Goal: Information Seeking & Learning: Learn about a topic

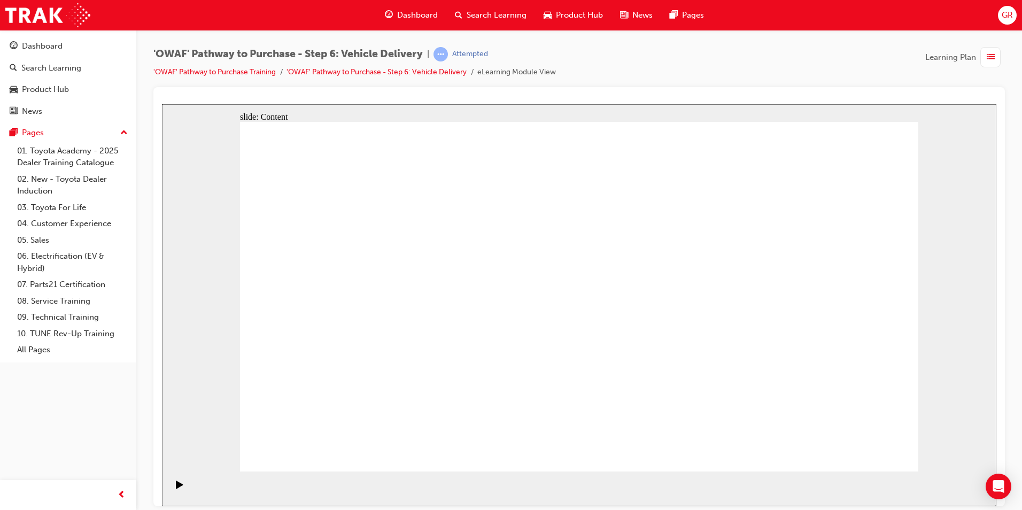
drag, startPoint x: 581, startPoint y: 235, endPoint x: 624, endPoint y: 233, distance: 42.8
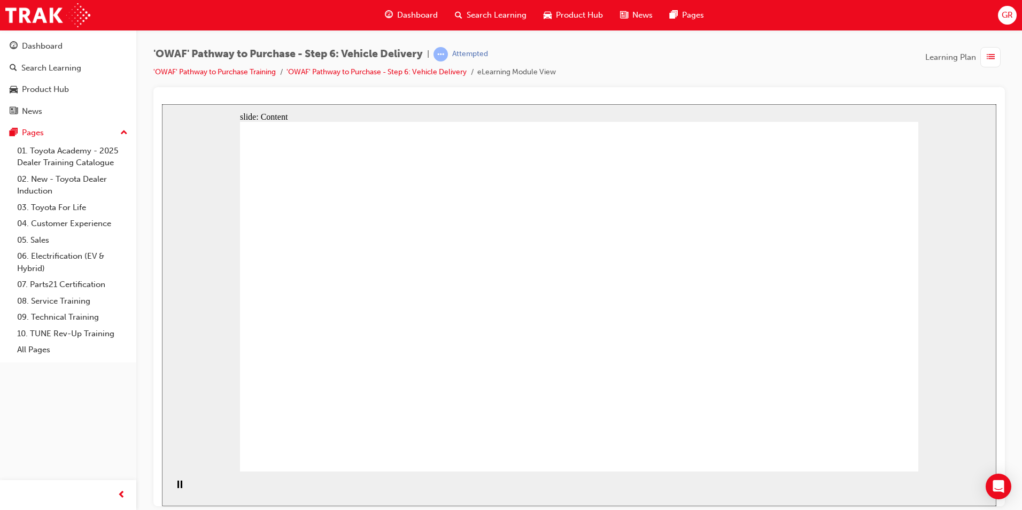
drag, startPoint x: 855, startPoint y: 439, endPoint x: 876, endPoint y: 446, distance: 22.2
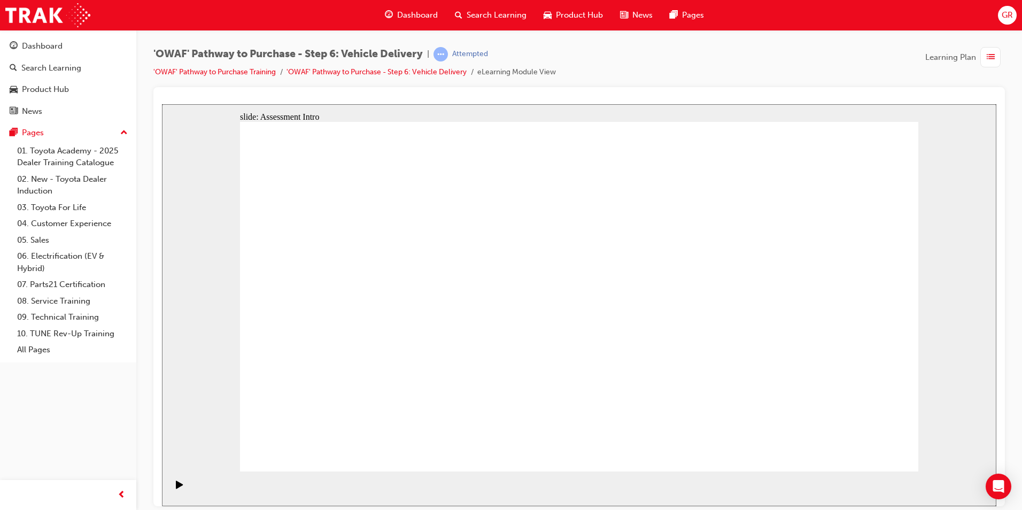
radio input "true"
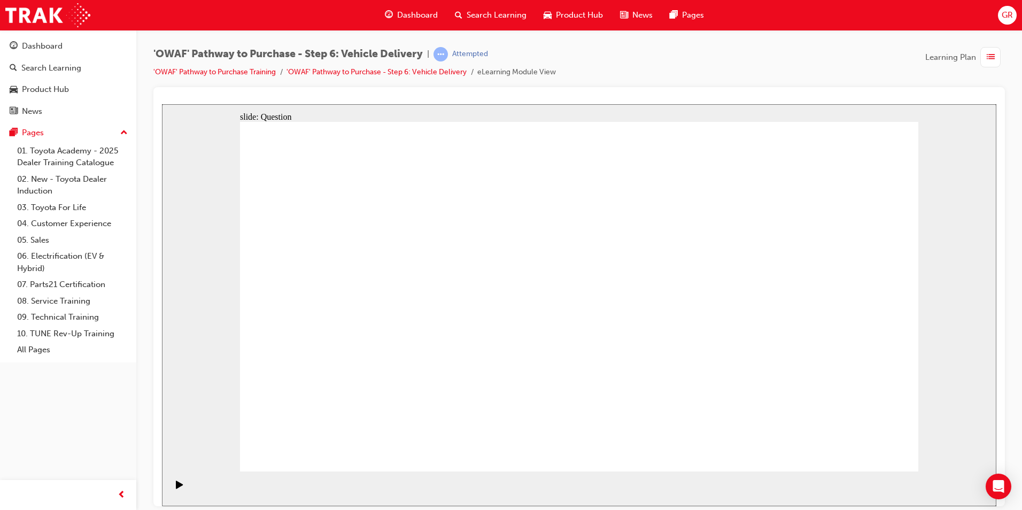
drag, startPoint x: 468, startPoint y: 411, endPoint x: 489, endPoint y: 274, distance: 138.9
drag, startPoint x: 615, startPoint y: 377, endPoint x: 737, endPoint y: 269, distance: 162.5
drag, startPoint x: 737, startPoint y: 377, endPoint x: 438, endPoint y: 312, distance: 306.4
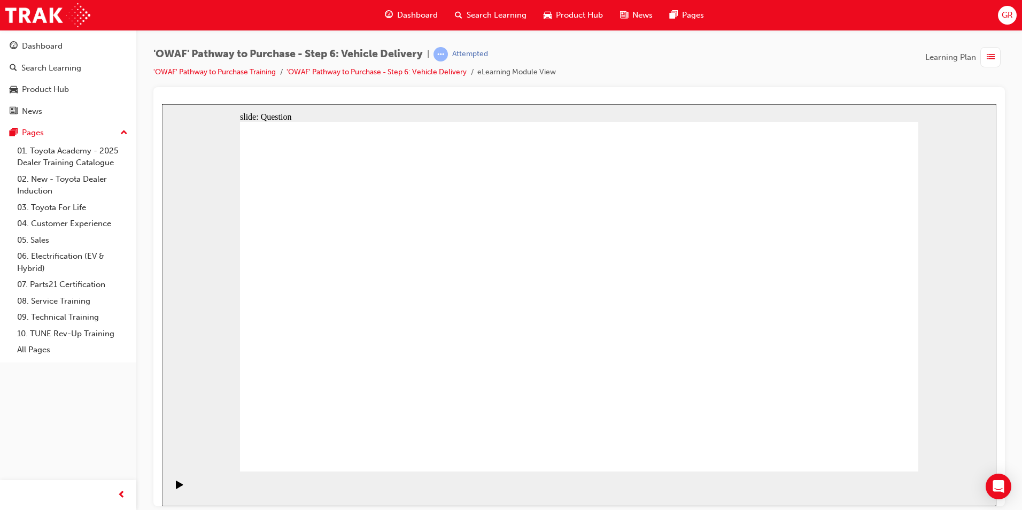
drag, startPoint x: 475, startPoint y: 372, endPoint x: 502, endPoint y: 266, distance: 109.3
checkbox input "true"
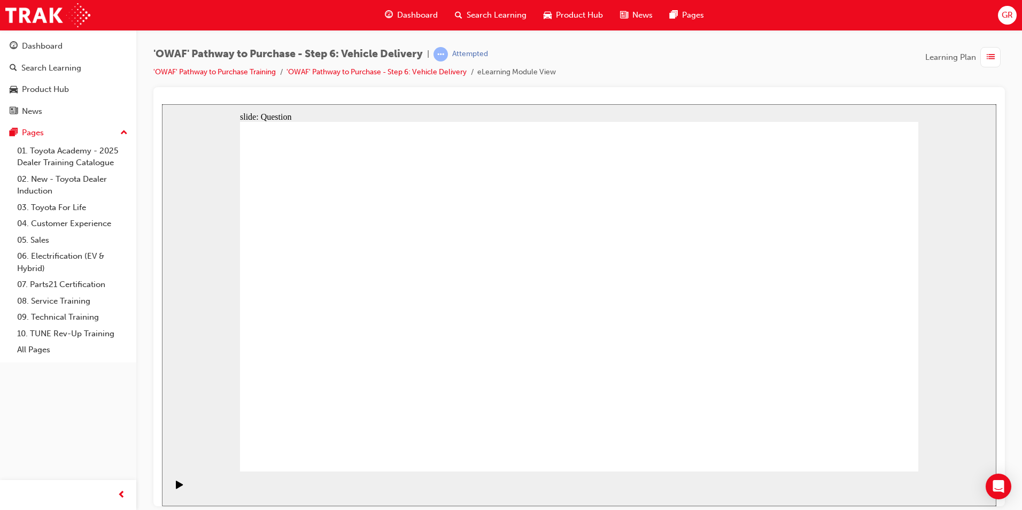
checkbox input "true"
drag, startPoint x: 832, startPoint y: 338, endPoint x: 404, endPoint y: 361, distance: 429.4
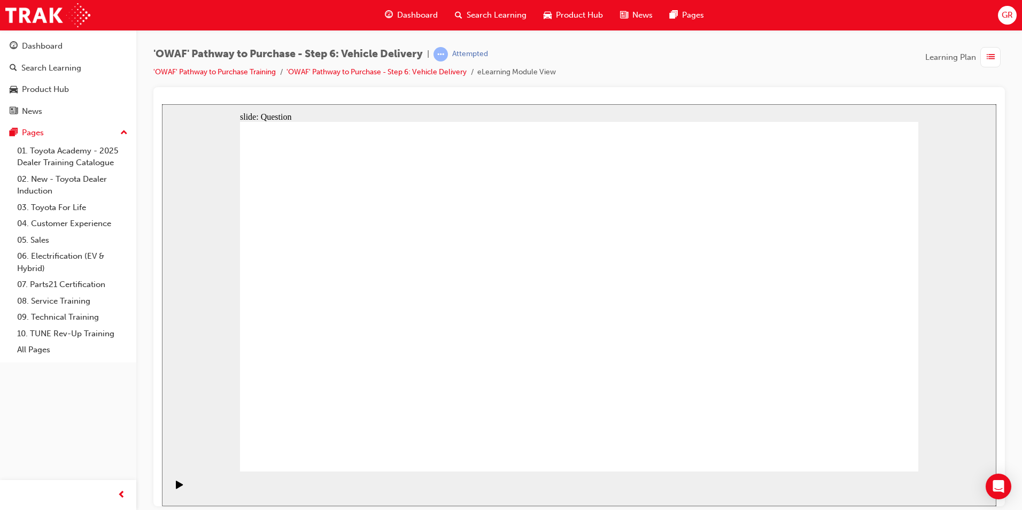
drag, startPoint x: 846, startPoint y: 334, endPoint x: 394, endPoint y: 357, distance: 452.4
drag, startPoint x: 828, startPoint y: 338, endPoint x: 636, endPoint y: 376, distance: 195.6
drag, startPoint x: 818, startPoint y: 338, endPoint x: 399, endPoint y: 362, distance: 419.8
drag, startPoint x: 802, startPoint y: 335, endPoint x: 379, endPoint y: 380, distance: 426.3
drag, startPoint x: 818, startPoint y: 333, endPoint x: 628, endPoint y: 365, distance: 193.1
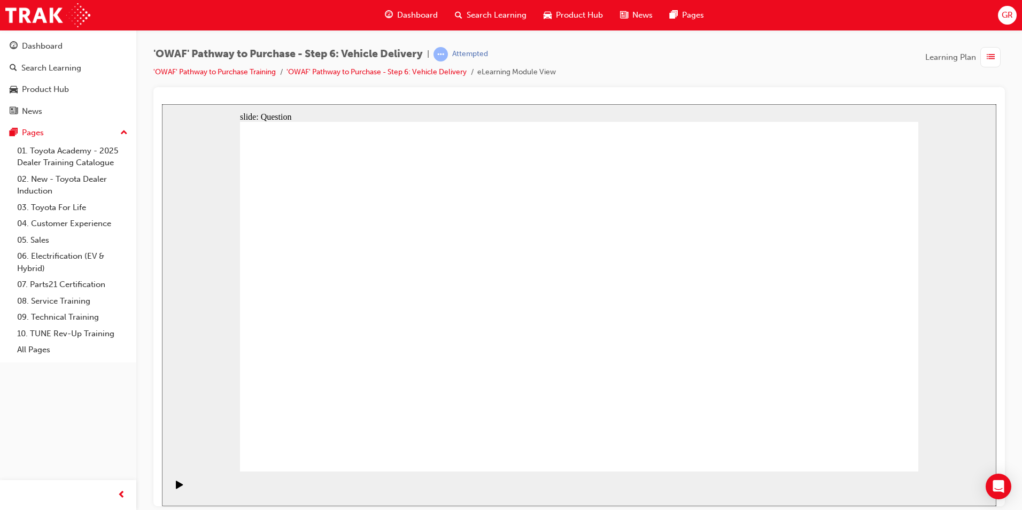
drag, startPoint x: 806, startPoint y: 339, endPoint x: 359, endPoint y: 381, distance: 448.9
drag, startPoint x: 808, startPoint y: 331, endPoint x: 377, endPoint y: 351, distance: 431.3
drag, startPoint x: 850, startPoint y: 431, endPoint x: 861, endPoint y: 442, distance: 15.9
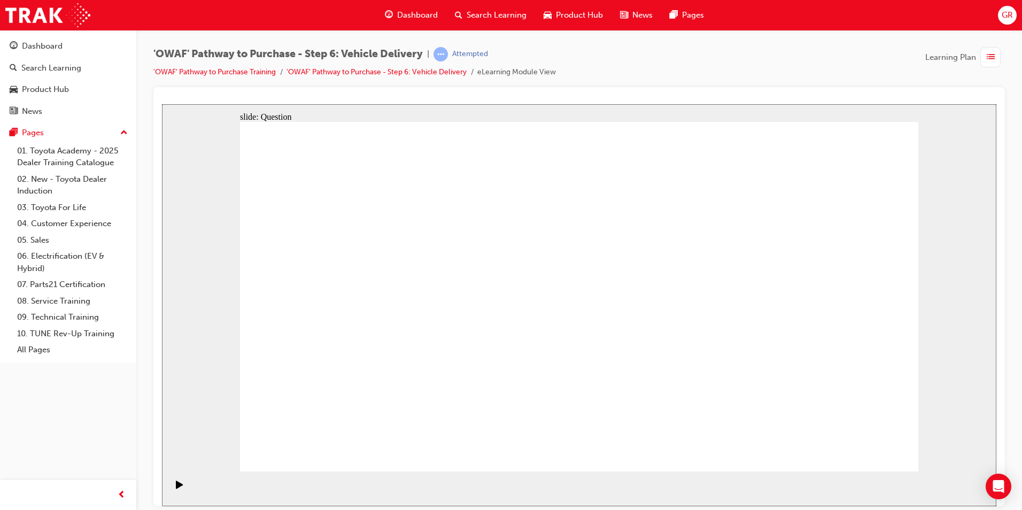
radio input "false"
radio input "true"
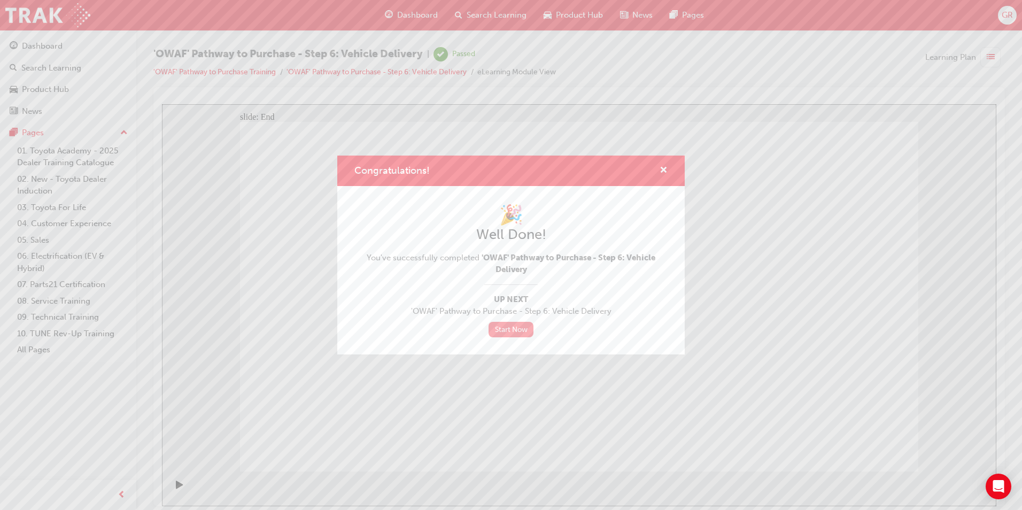
click at [515, 330] on link "Start Now" at bounding box center [511, 330] width 45 height 16
click at [42, 46] on div "Congratulations! 🎉 Well Done! You've successfully completed 'OWAF' Pathway to P…" at bounding box center [511, 255] width 1022 height 510
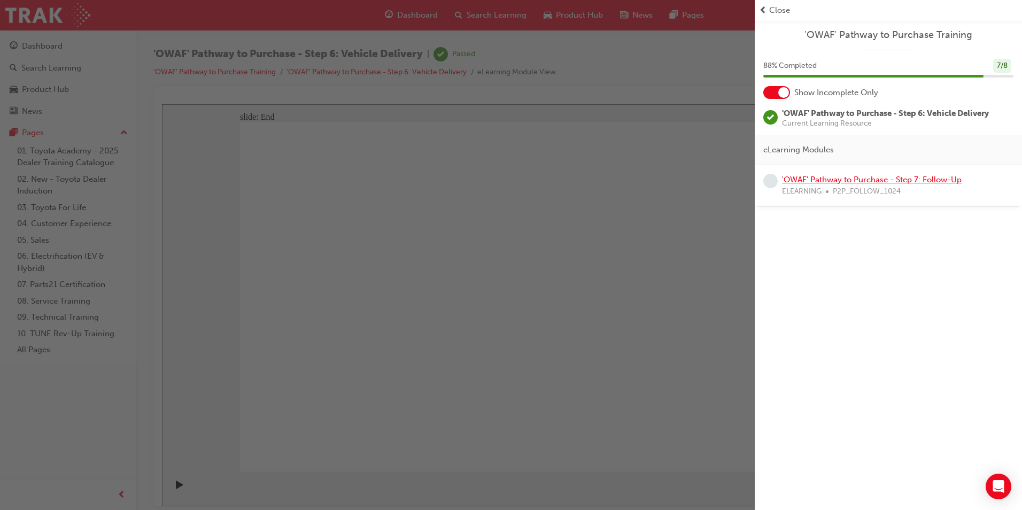
click at [861, 180] on link "'OWAF' Pathway to Purchase - Step 7: Follow-Up" at bounding box center [872, 180] width 180 height 10
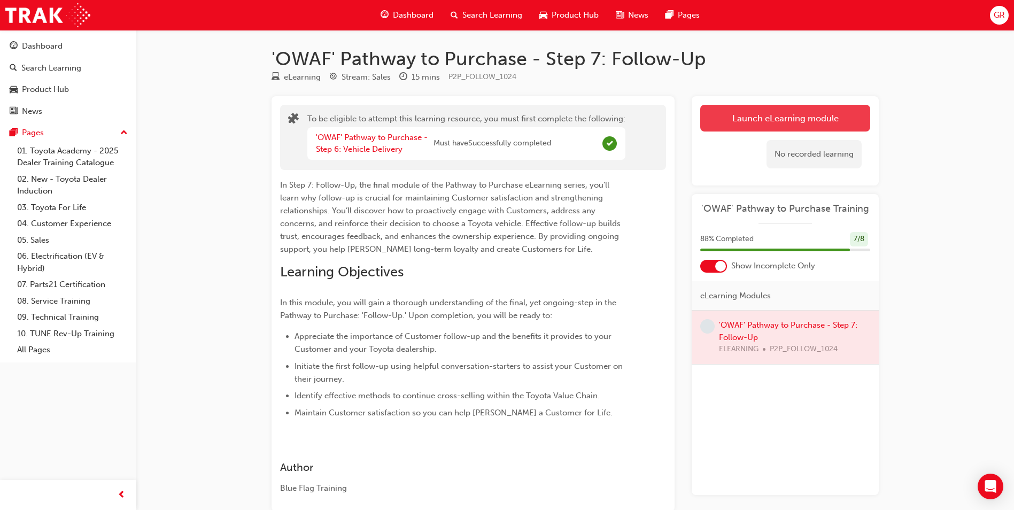
click at [759, 120] on button "Launch eLearning module" at bounding box center [785, 118] width 170 height 27
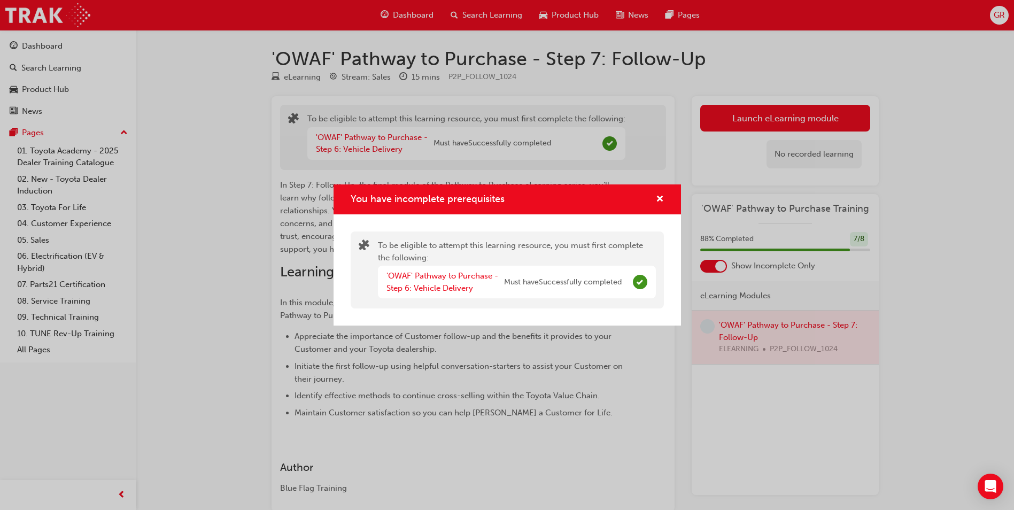
click at [438, 282] on div "'OWAF' Pathway to Purchase - Step 6: Vehicle Delivery" at bounding box center [446, 282] width 118 height 24
click at [446, 272] on link "'OWAF' Pathway to Purchase - Step 6: Vehicle Delivery" at bounding box center [443, 282] width 112 height 22
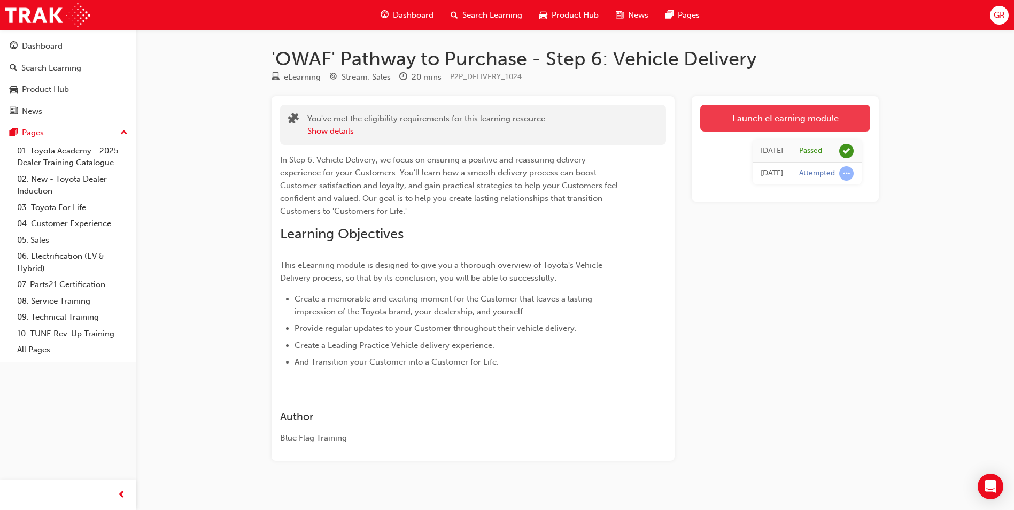
click at [778, 119] on link "Launch eLearning module" at bounding box center [785, 118] width 170 height 27
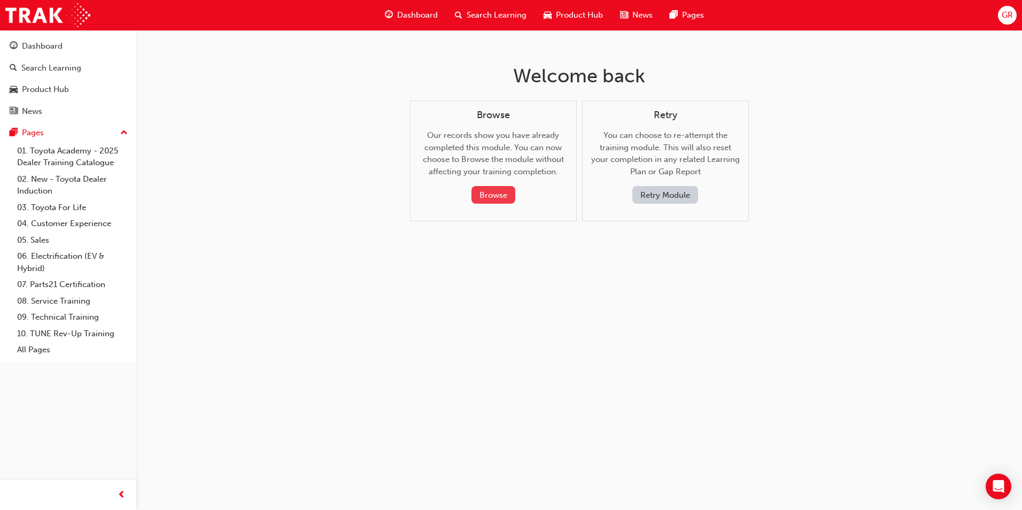
click at [500, 194] on button "Browse" at bounding box center [494, 195] width 44 height 18
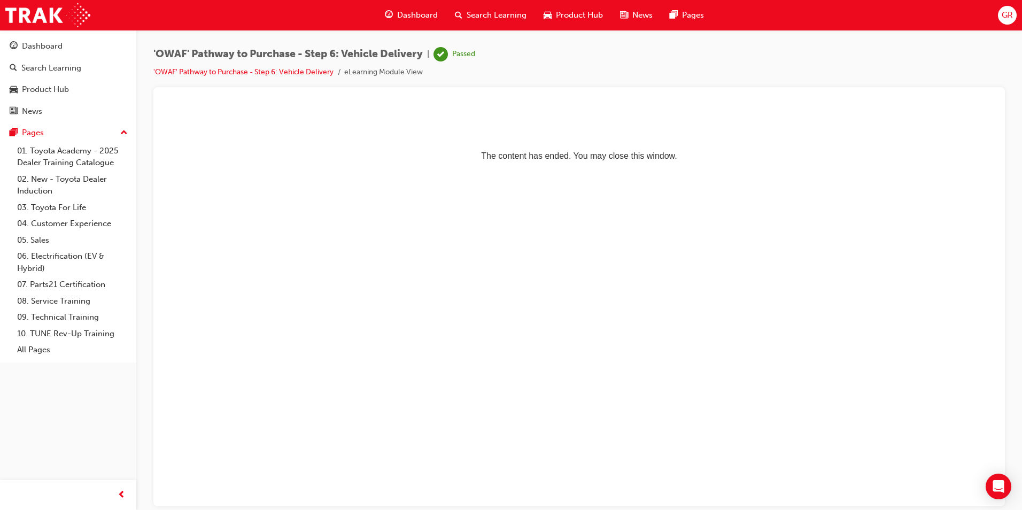
click at [589, 160] on p "The content has ended. You may close this window." at bounding box center [579, 136] width 826 height 48
click at [47, 50] on div "Dashboard" at bounding box center [42, 46] width 41 height 12
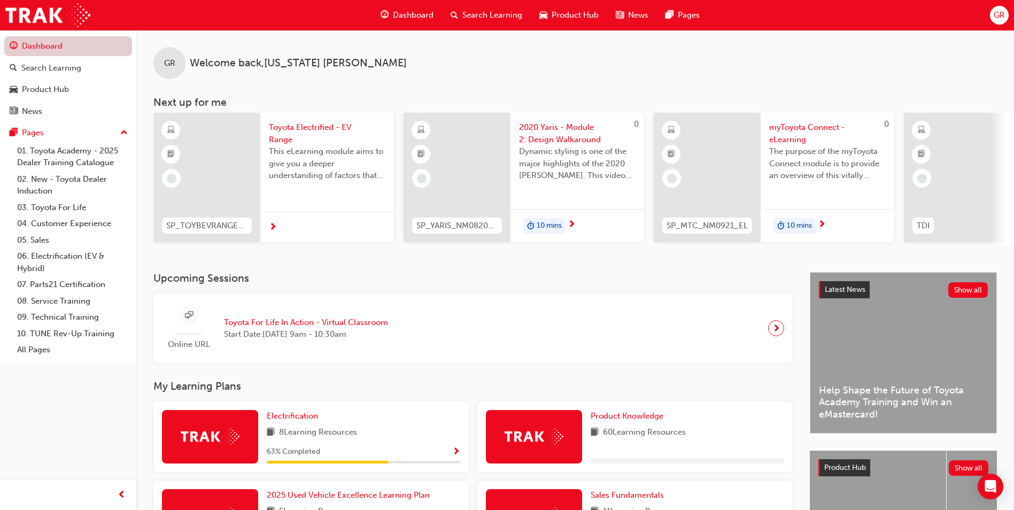
click at [41, 48] on link "Dashboard" at bounding box center [68, 46] width 128 height 20
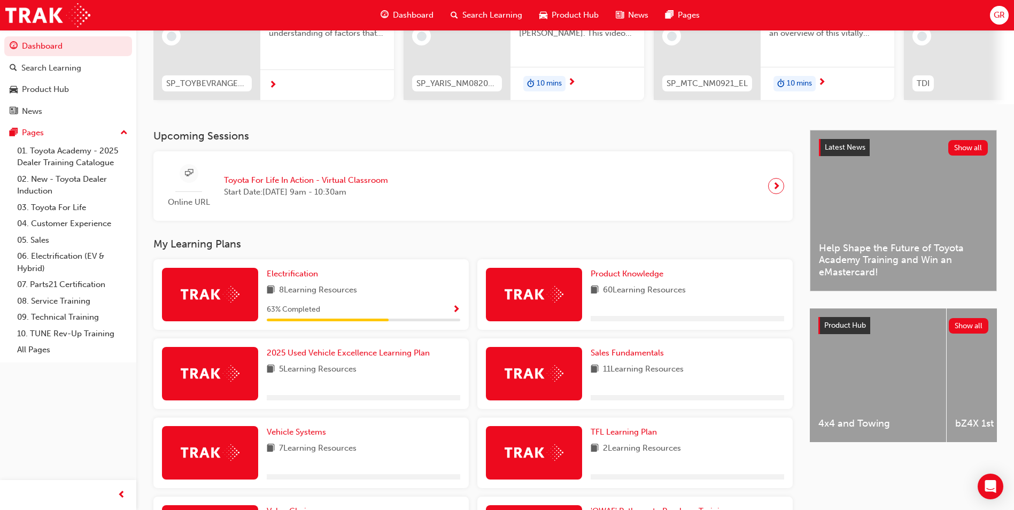
scroll to position [335, 0]
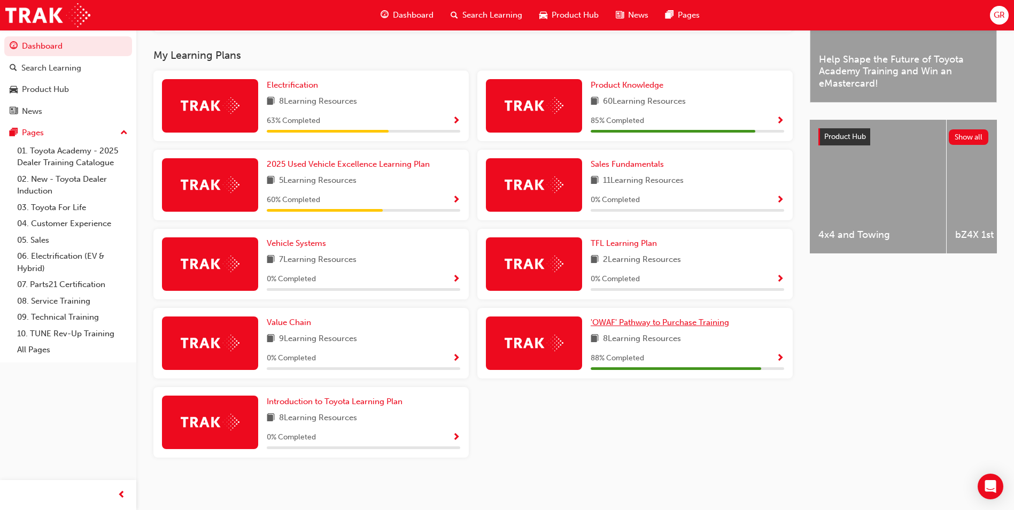
click at [703, 325] on span "'OWAF' Pathway to Purchase Training" at bounding box center [660, 323] width 138 height 10
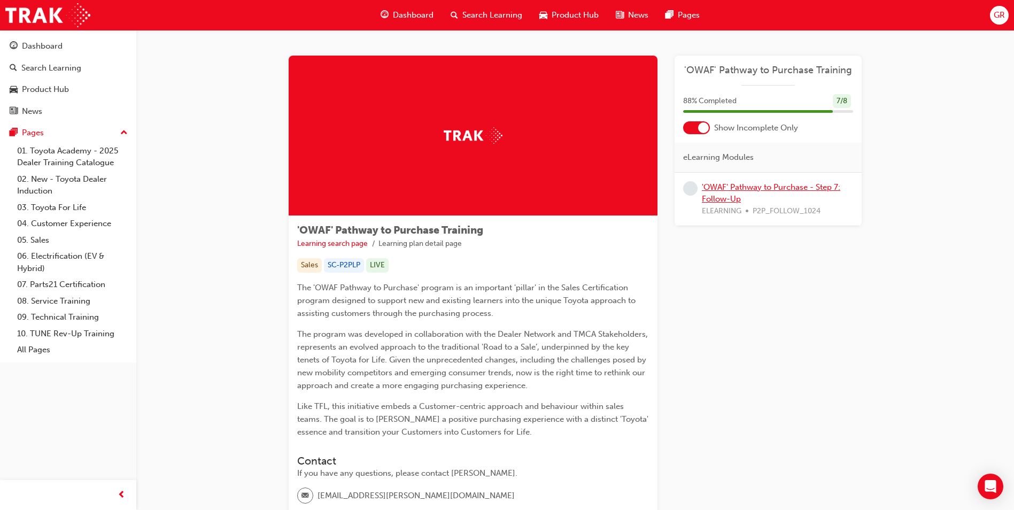
click at [722, 186] on link "'OWAF' Pathway to Purchase - Step 7: Follow-Up" at bounding box center [771, 193] width 138 height 22
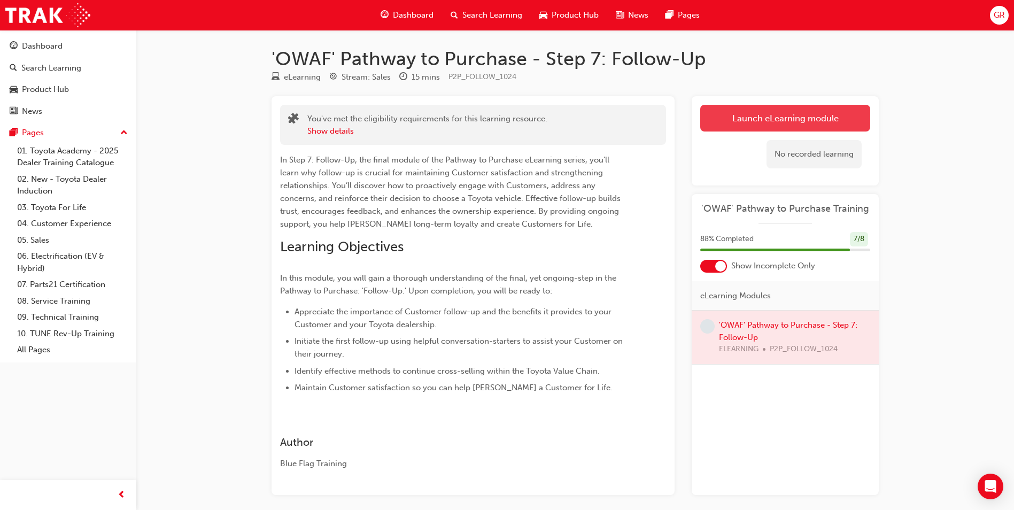
click at [760, 113] on button "Launch eLearning module" at bounding box center [785, 118] width 170 height 27
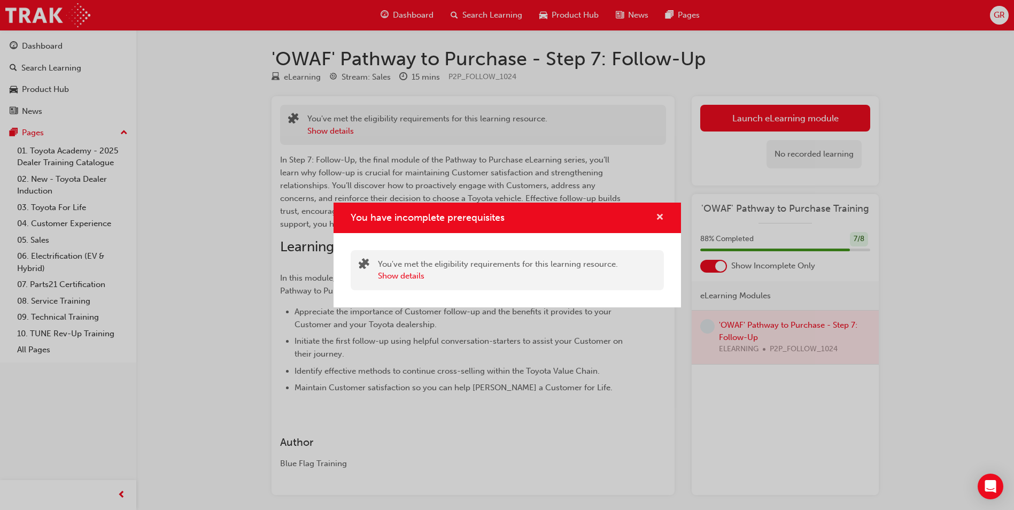
click at [658, 215] on span "cross-icon" at bounding box center [660, 218] width 8 height 10
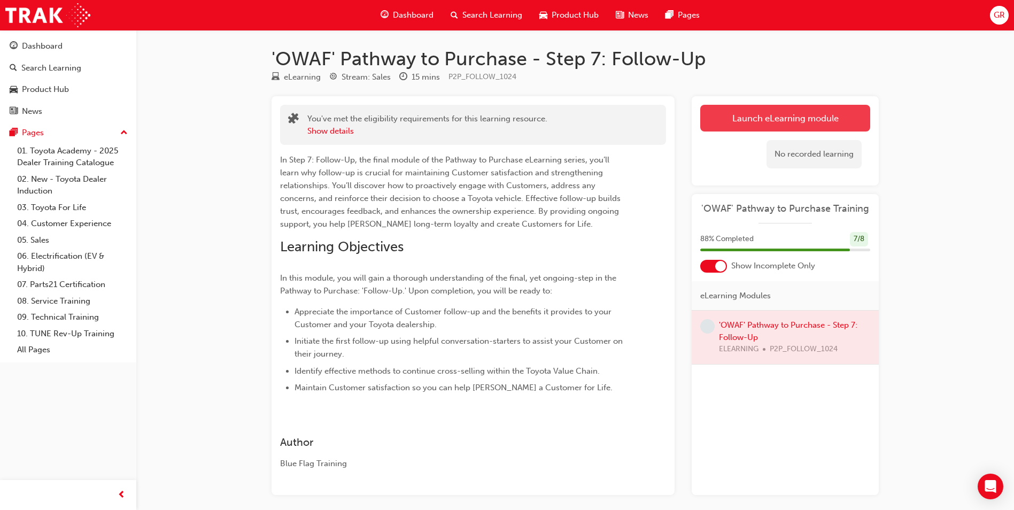
click at [774, 119] on button "Launch eLearning module" at bounding box center [785, 118] width 170 height 27
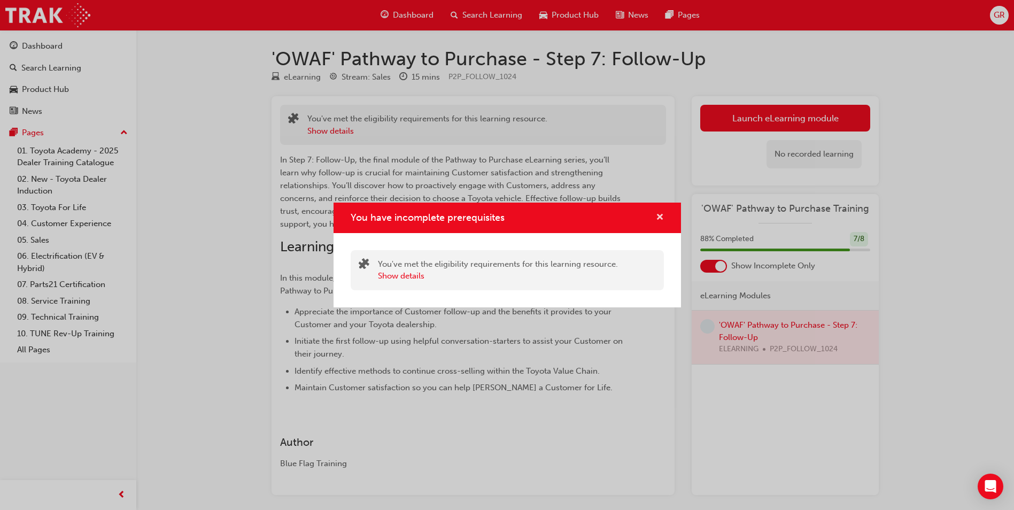
click at [658, 215] on span "cross-icon" at bounding box center [660, 218] width 8 height 10
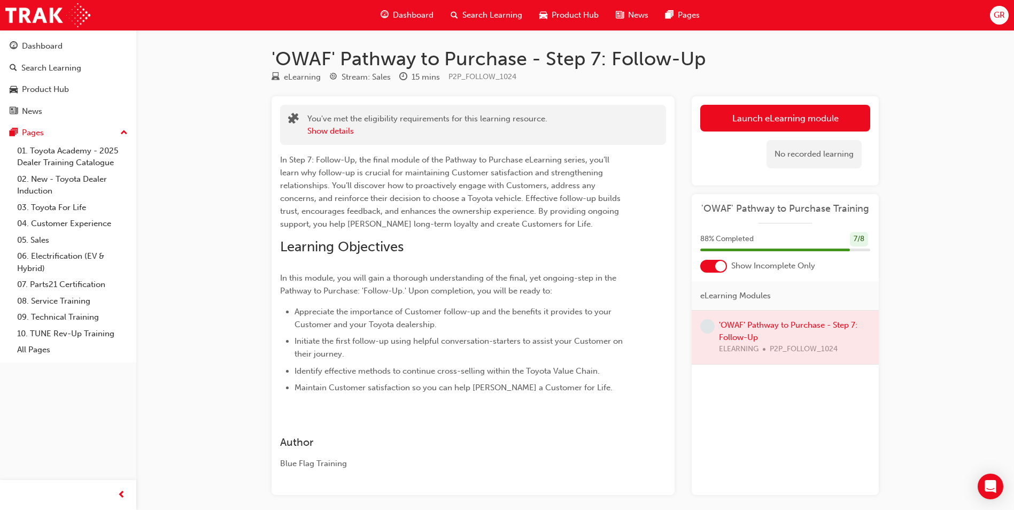
click at [735, 332] on div at bounding box center [785, 337] width 187 height 53
click at [777, 119] on button "Launch eLearning module" at bounding box center [785, 118] width 170 height 27
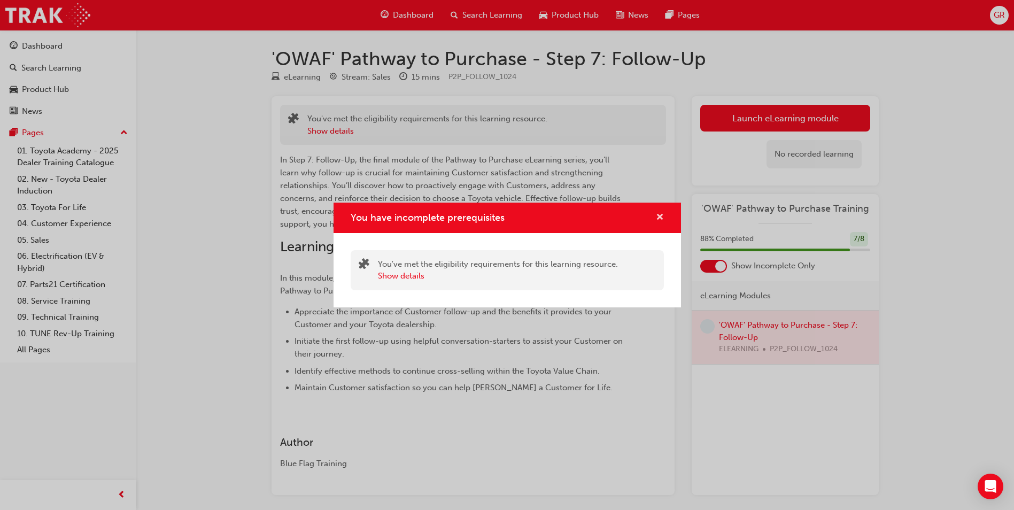
click at [661, 215] on span "cross-icon" at bounding box center [660, 218] width 8 height 10
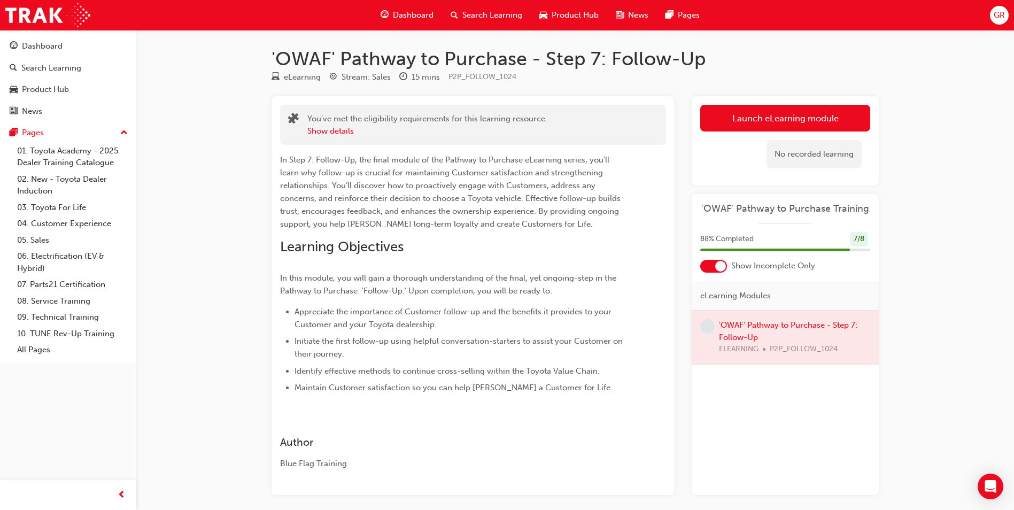
click at [748, 319] on div at bounding box center [785, 337] width 187 height 53
click at [784, 111] on button "Launch eLearning module" at bounding box center [785, 118] width 170 height 27
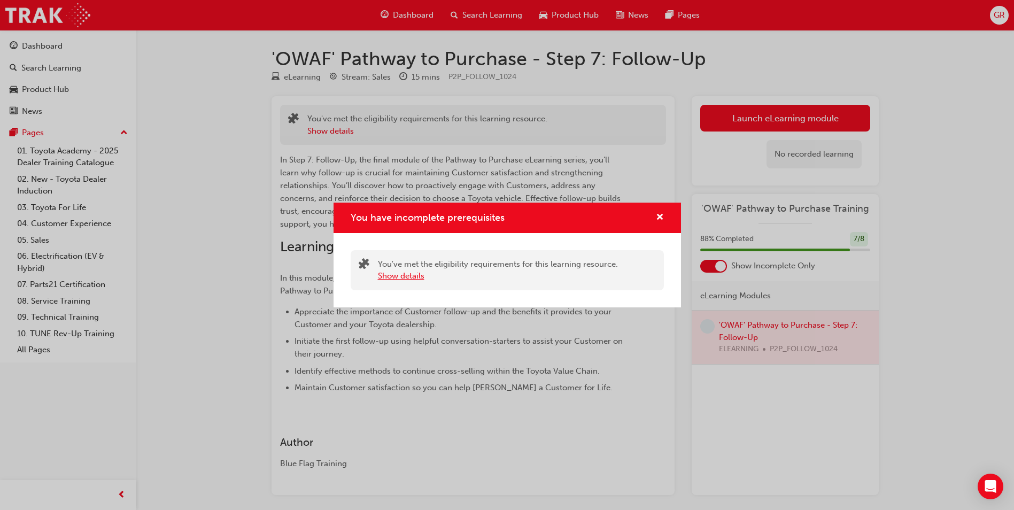
click at [407, 275] on button "Show details" at bounding box center [401, 276] width 47 height 12
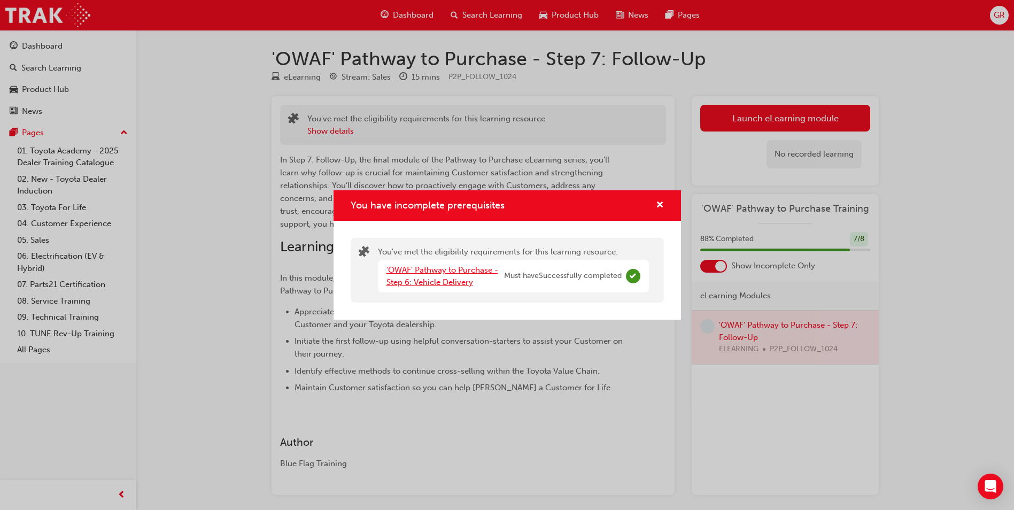
click at [427, 271] on link "'OWAF' Pathway to Purchase - Step 6: Vehicle Delivery" at bounding box center [443, 276] width 112 height 22
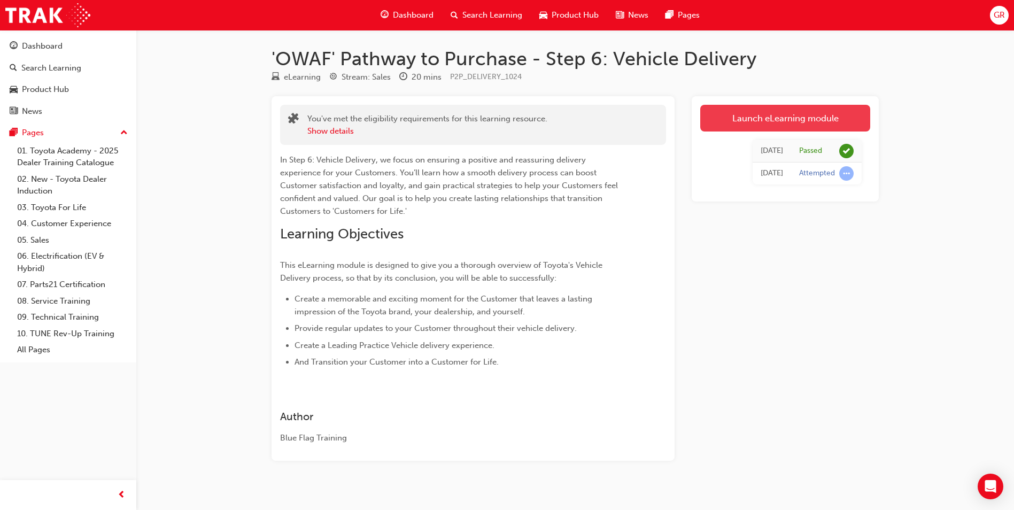
click at [790, 119] on link "Launch eLearning module" at bounding box center [785, 118] width 170 height 27
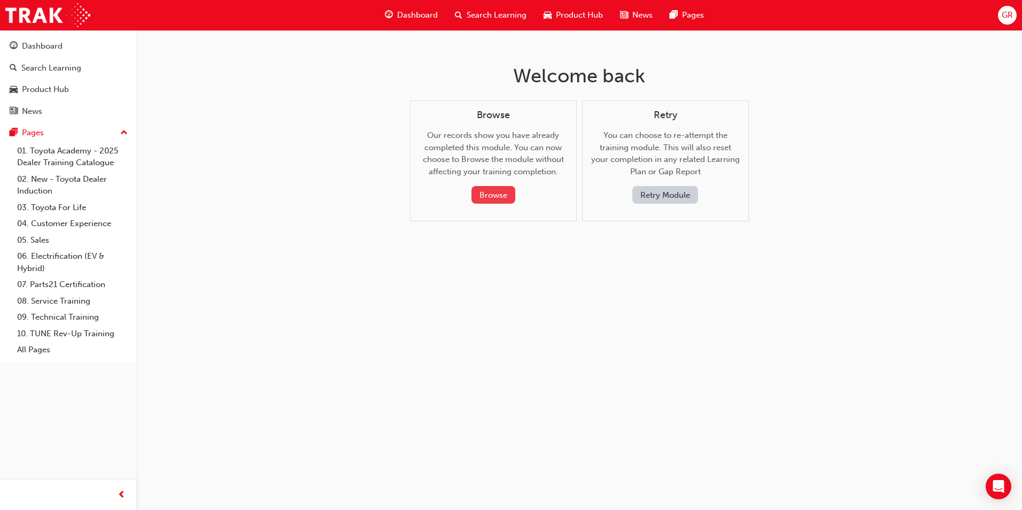
click at [491, 192] on button "Browse" at bounding box center [494, 195] width 44 height 18
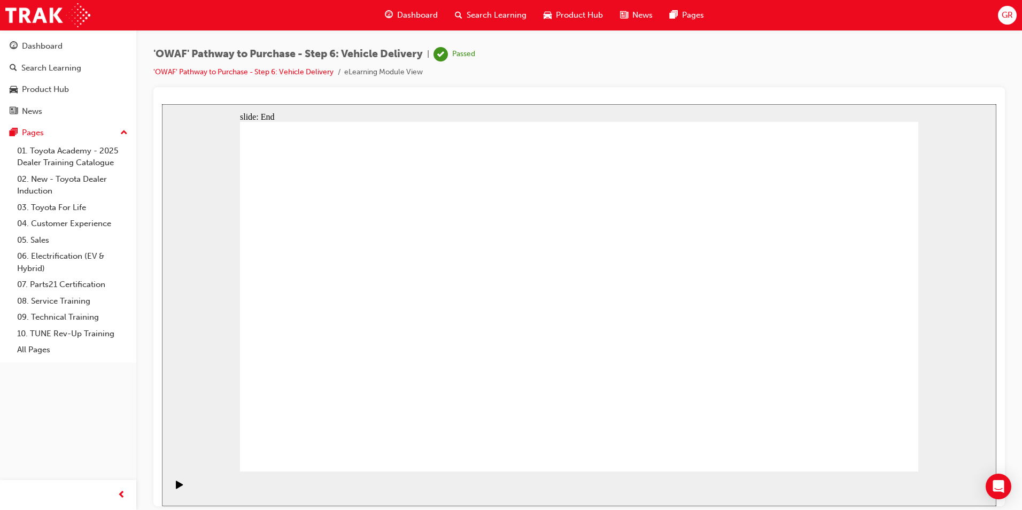
drag, startPoint x: 407, startPoint y: 400, endPoint x: 436, endPoint y: 400, distance: 28.9
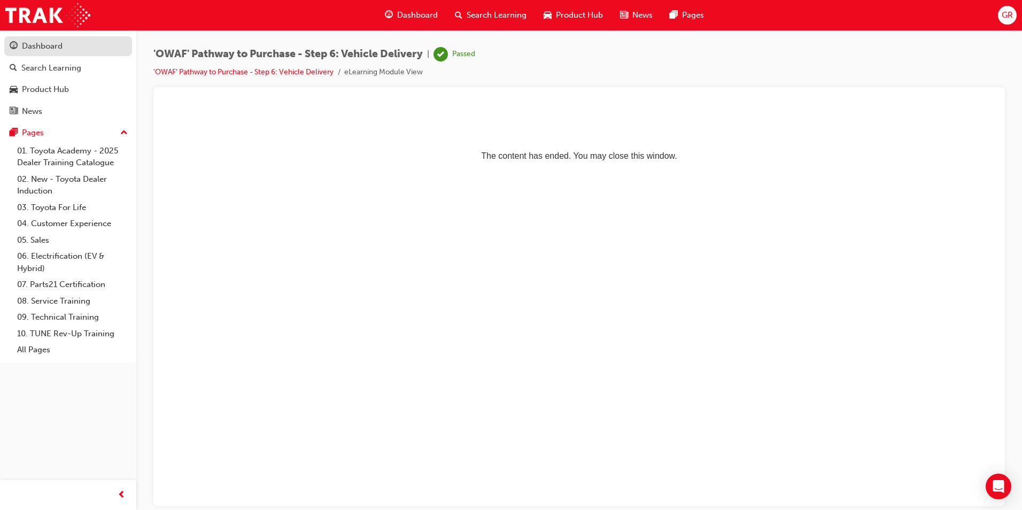
click at [32, 45] on div "Dashboard" at bounding box center [42, 46] width 41 height 12
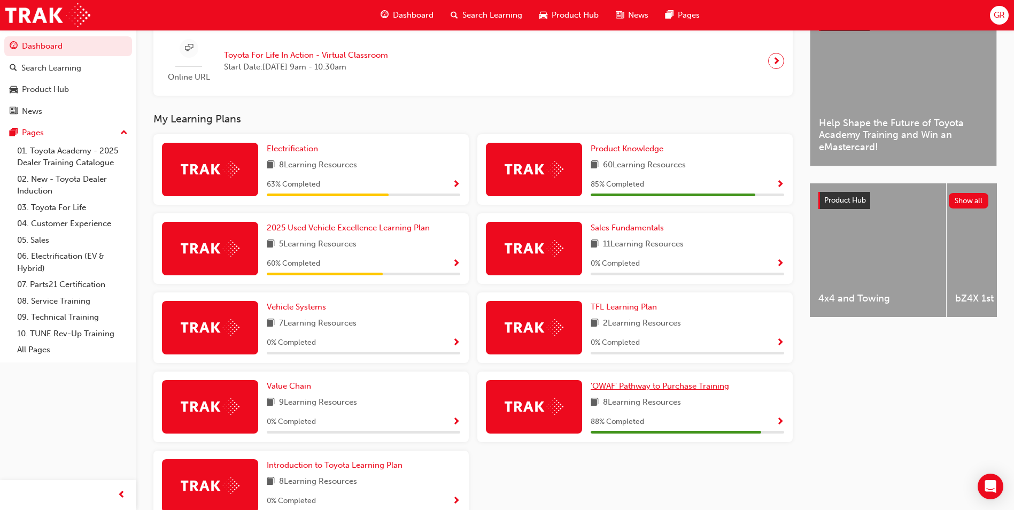
scroll to position [310, 0]
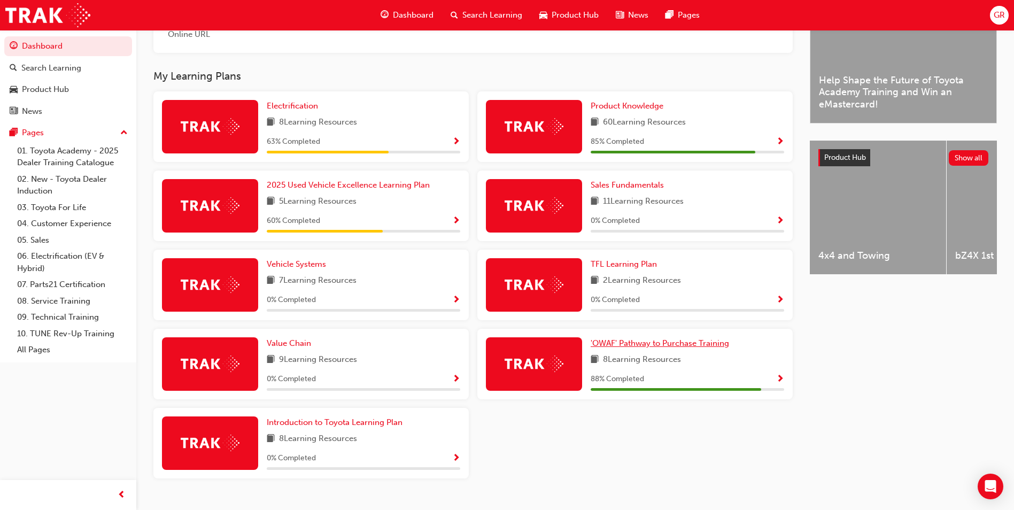
click at [642, 348] on span "'OWAF' Pathway to Purchase Training" at bounding box center [660, 343] width 138 height 10
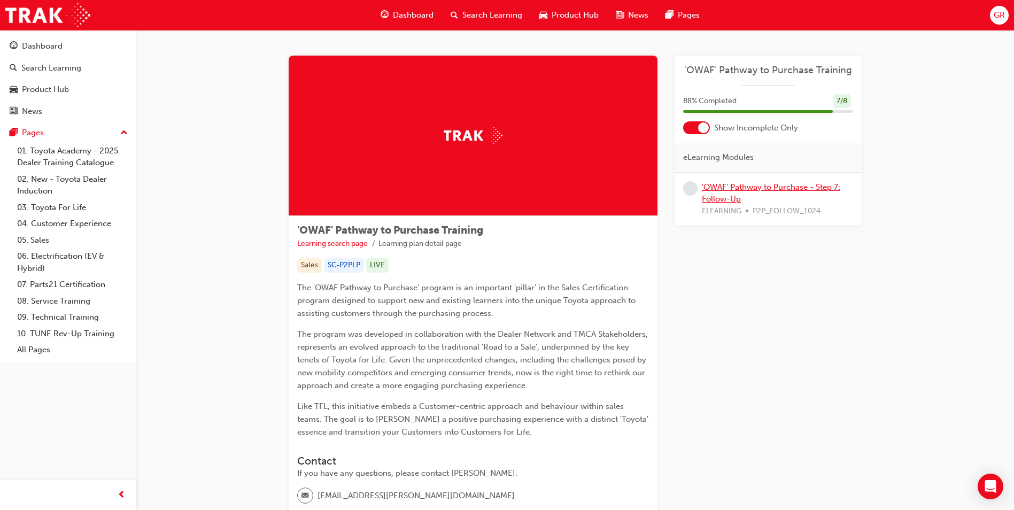
click at [707, 195] on link "'OWAF' Pathway to Purchase - Step 7: Follow-Up" at bounding box center [771, 193] width 138 height 22
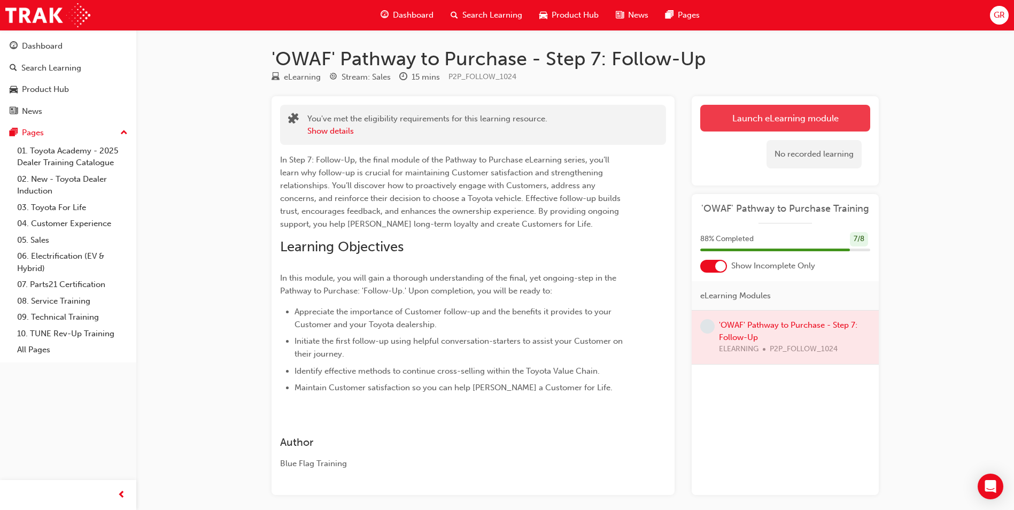
click at [756, 127] on link "Launch eLearning module" at bounding box center [785, 118] width 170 height 27
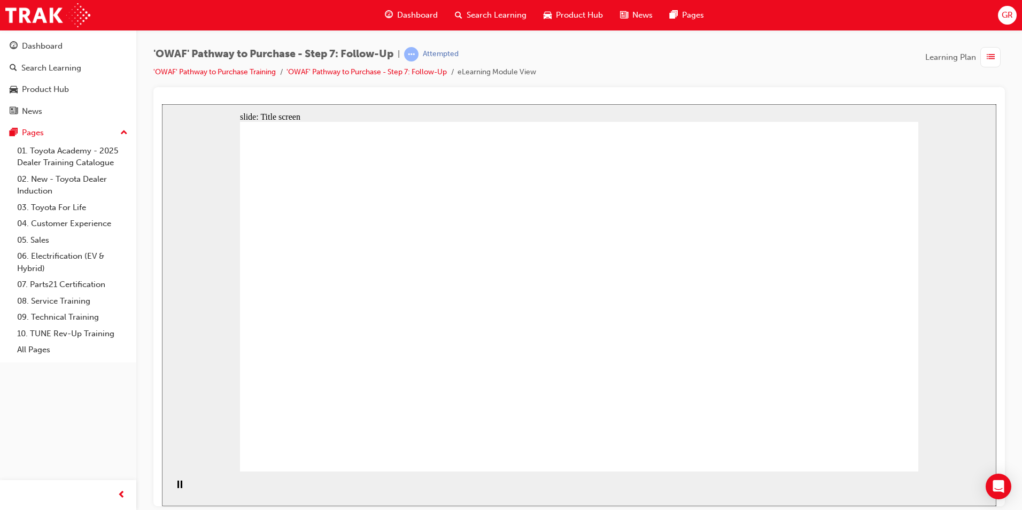
drag, startPoint x: 731, startPoint y: 249, endPoint x: 689, endPoint y: 321, distance: 83.6
drag, startPoint x: 689, startPoint y: 321, endPoint x: 686, endPoint y: 356, distance: 34.9
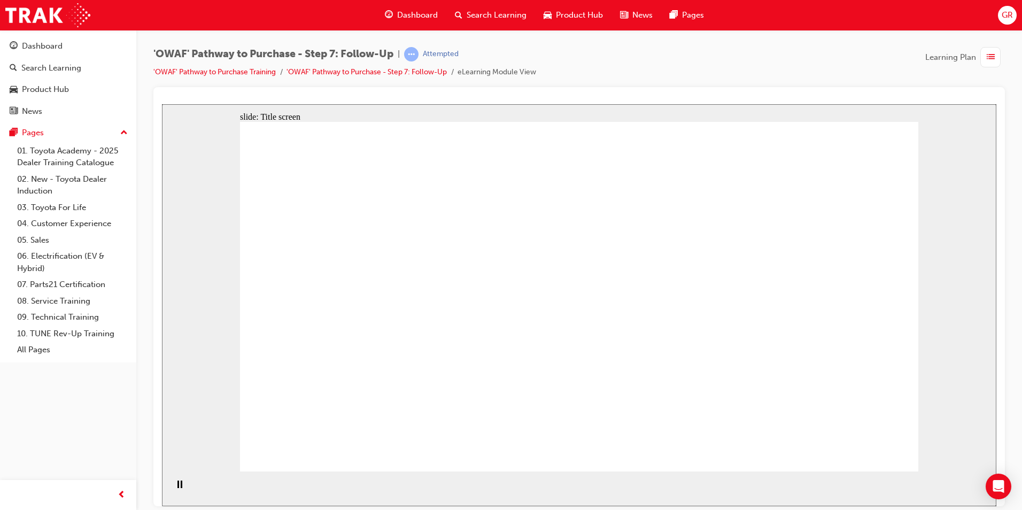
drag, startPoint x: 656, startPoint y: 381, endPoint x: 610, endPoint y: 401, distance: 50.5
drag, startPoint x: 501, startPoint y: 376, endPoint x: 470, endPoint y: 299, distance: 83.0
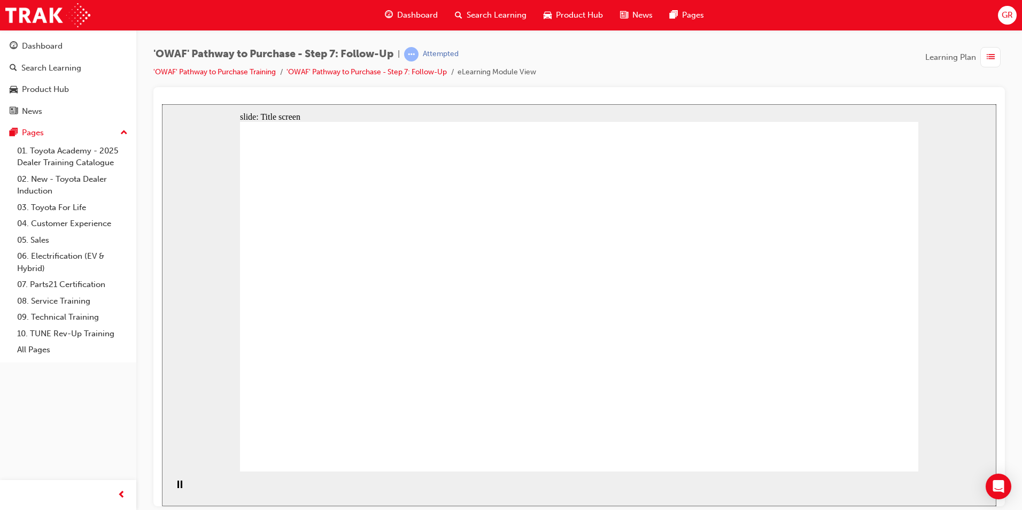
drag, startPoint x: 470, startPoint y: 299, endPoint x: 469, endPoint y: 236, distance: 63.1
drag, startPoint x: 469, startPoint y: 236, endPoint x: 543, endPoint y: 185, distance: 90.0
drag, startPoint x: 543, startPoint y: 185, endPoint x: 583, endPoint y: 194, distance: 41.0
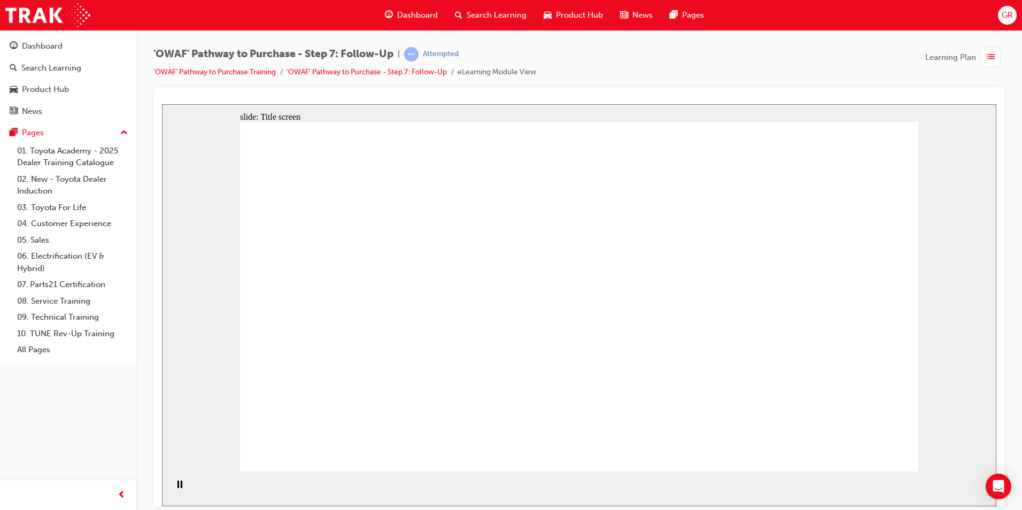
drag, startPoint x: 624, startPoint y: 198, endPoint x: 657, endPoint y: 224, distance: 41.1
drag, startPoint x: 669, startPoint y: 291, endPoint x: 648, endPoint y: 388, distance: 99.4
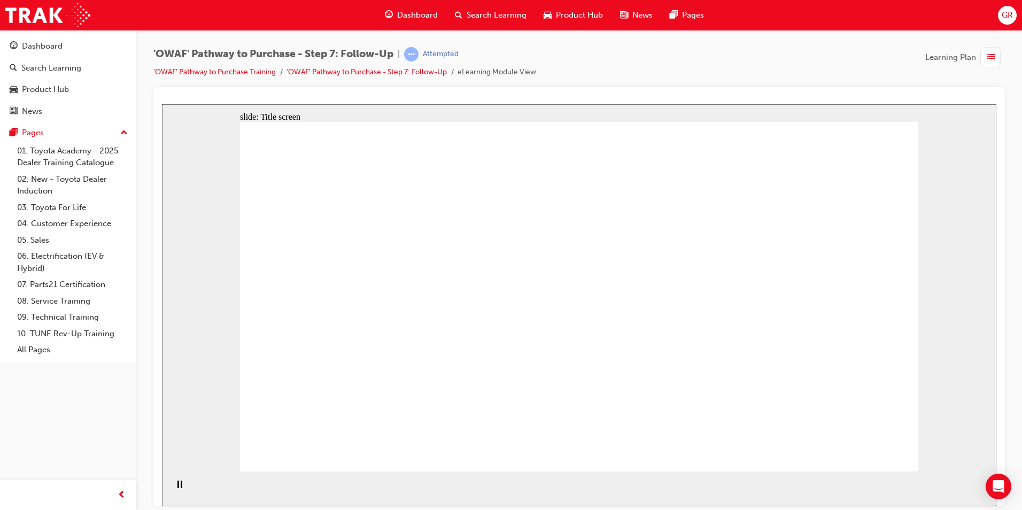
drag, startPoint x: 648, startPoint y: 388, endPoint x: 627, endPoint y: 397, distance: 23.7
drag, startPoint x: 584, startPoint y: 388, endPoint x: 451, endPoint y: 347, distance: 139.7
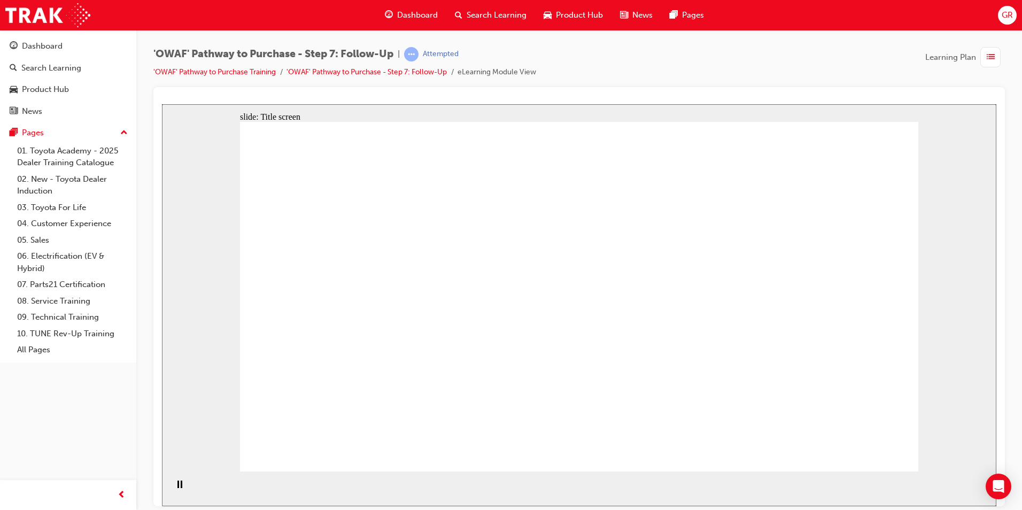
drag, startPoint x: 451, startPoint y: 347, endPoint x: 424, endPoint y: 287, distance: 66.1
drag, startPoint x: 424, startPoint y: 287, endPoint x: 453, endPoint y: 243, distance: 52.8
drag, startPoint x: 473, startPoint y: 227, endPoint x: 555, endPoint y: 206, distance: 85.6
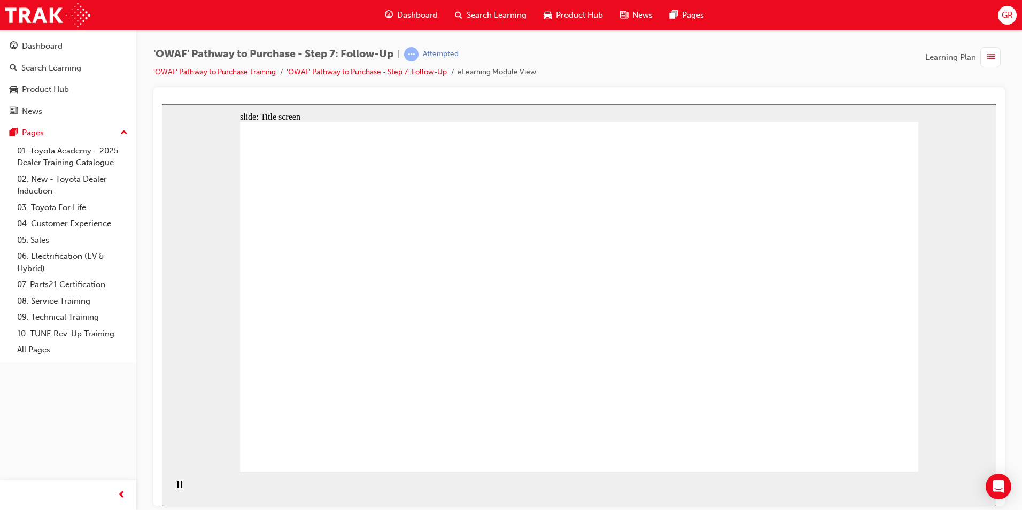
drag, startPoint x: 564, startPoint y: 206, endPoint x: 684, endPoint y: 220, distance: 120.6
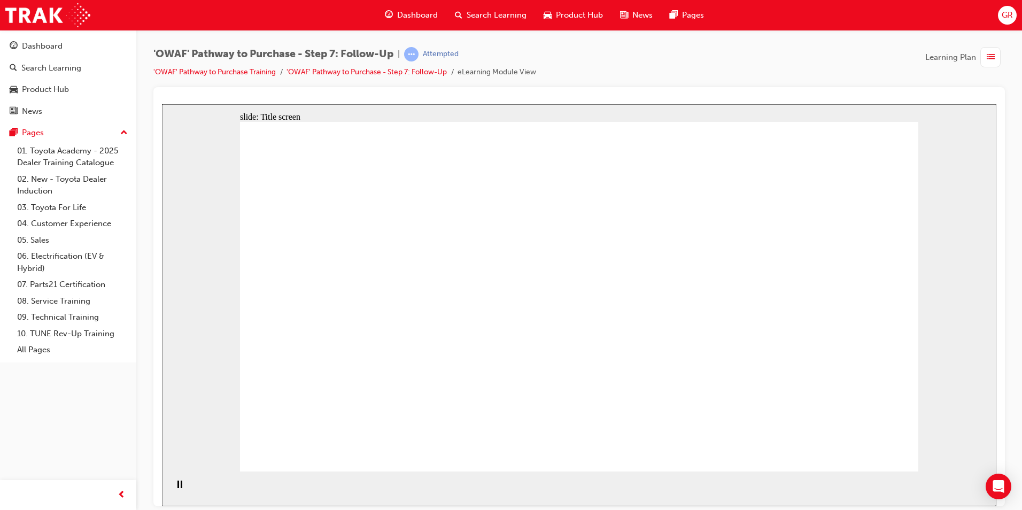
drag, startPoint x: 543, startPoint y: 412, endPoint x: 471, endPoint y: 393, distance: 74.6
drag, startPoint x: 471, startPoint y: 393, endPoint x: 367, endPoint y: 298, distance: 141.2
drag, startPoint x: 367, startPoint y: 298, endPoint x: 373, endPoint y: 213, distance: 84.7
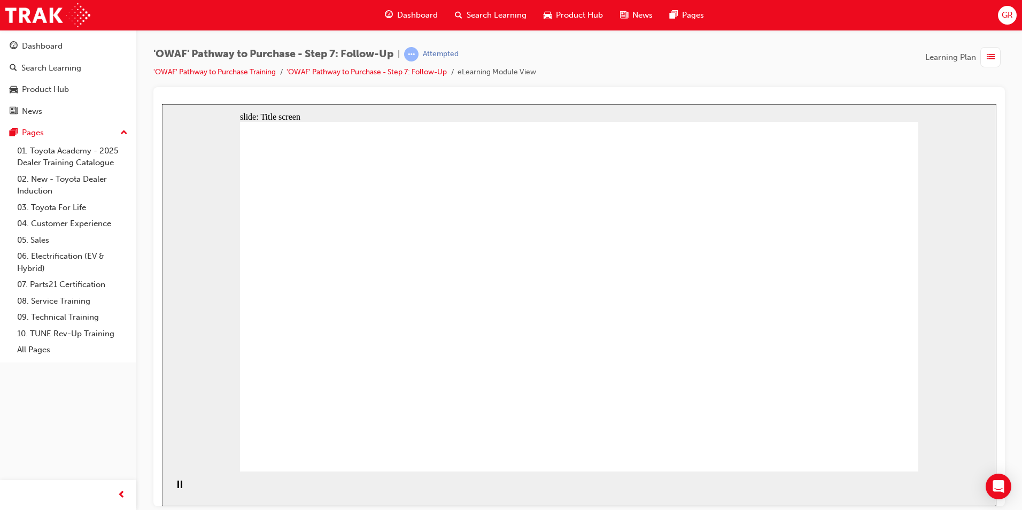
drag, startPoint x: 373, startPoint y: 212, endPoint x: 469, endPoint y: 187, distance: 99.5
drag, startPoint x: 469, startPoint y: 187, endPoint x: 603, endPoint y: 177, distance: 134.5
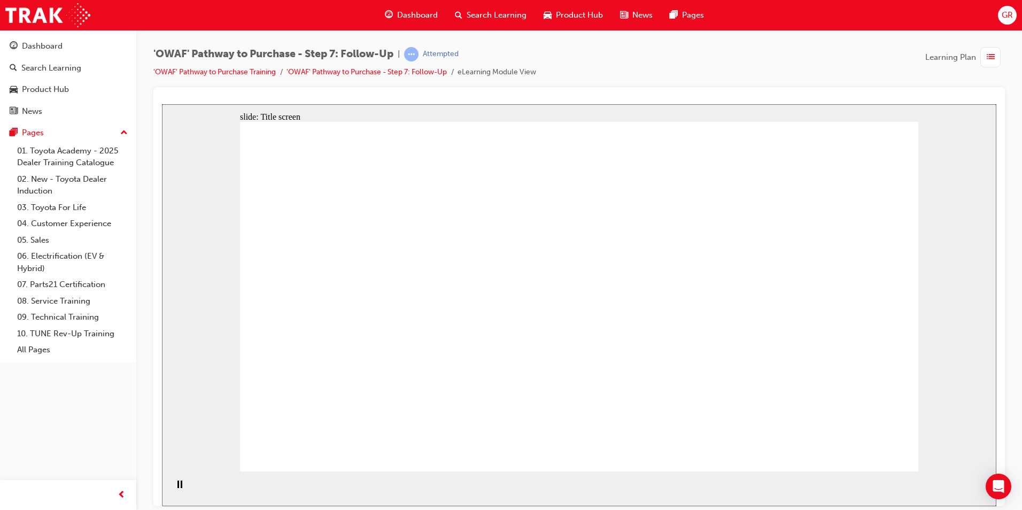
drag, startPoint x: 603, startPoint y: 177, endPoint x: 678, endPoint y: 212, distance: 82.3
drag, startPoint x: 702, startPoint y: 227, endPoint x: 698, endPoint y: 272, distance: 44.6
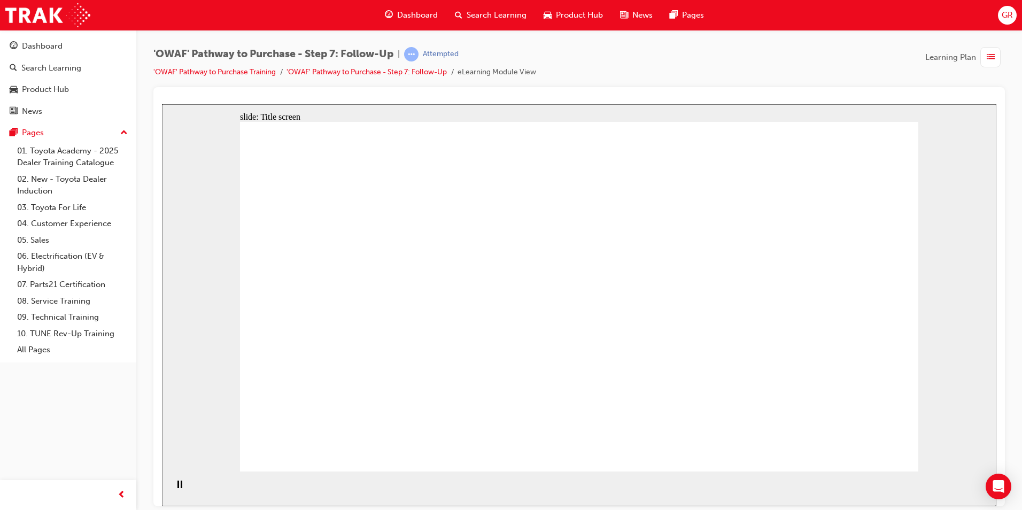
drag, startPoint x: 660, startPoint y: 367, endPoint x: 654, endPoint y: 373, distance: 8.7
drag, startPoint x: 554, startPoint y: 391, endPoint x: 448, endPoint y: 383, distance: 106.1
drag, startPoint x: 428, startPoint y: 374, endPoint x: 392, endPoint y: 237, distance: 141.5
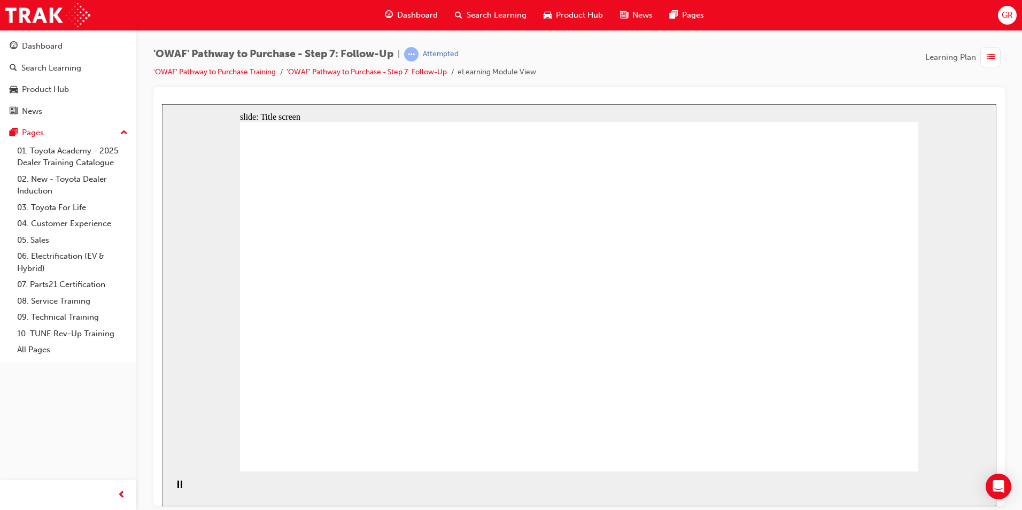
drag, startPoint x: 395, startPoint y: 236, endPoint x: 548, endPoint y: 204, distance: 156.3
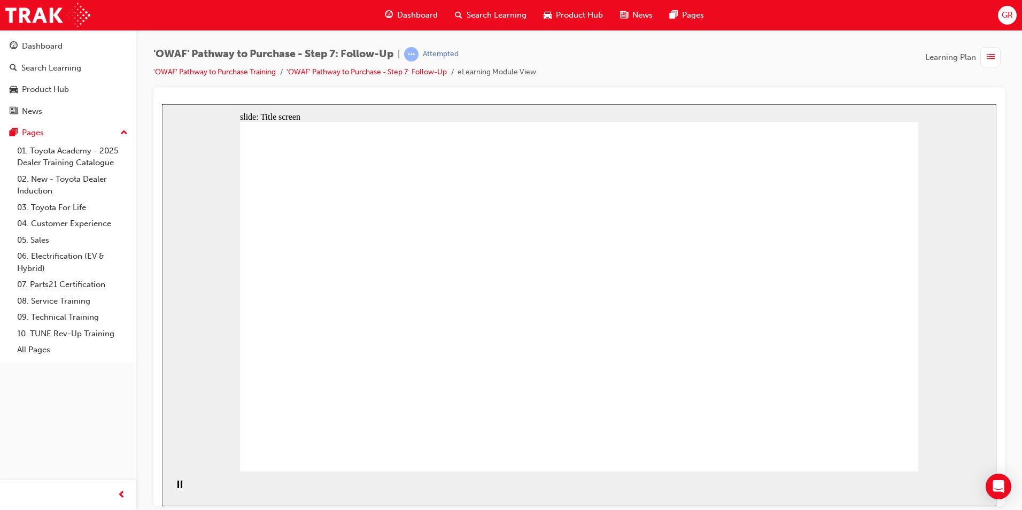
drag, startPoint x: 752, startPoint y: 306, endPoint x: 714, endPoint y: 366, distance: 71.2
drag, startPoint x: 714, startPoint y: 366, endPoint x: 691, endPoint y: 379, distance: 26.1
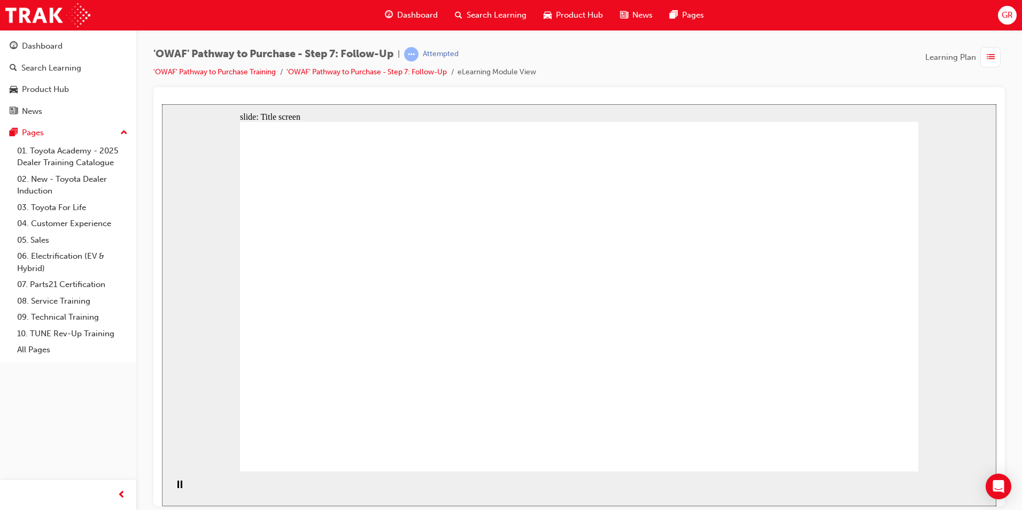
drag, startPoint x: 658, startPoint y: 391, endPoint x: 487, endPoint y: 391, distance: 170.5
drag
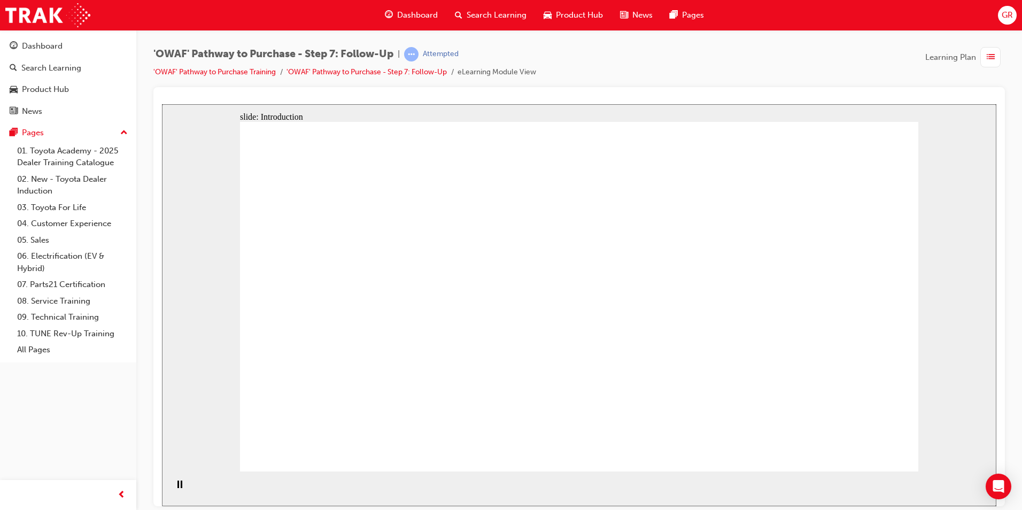
drag, startPoint x: 706, startPoint y: 282, endPoint x: 722, endPoint y: 281, distance: 16.1
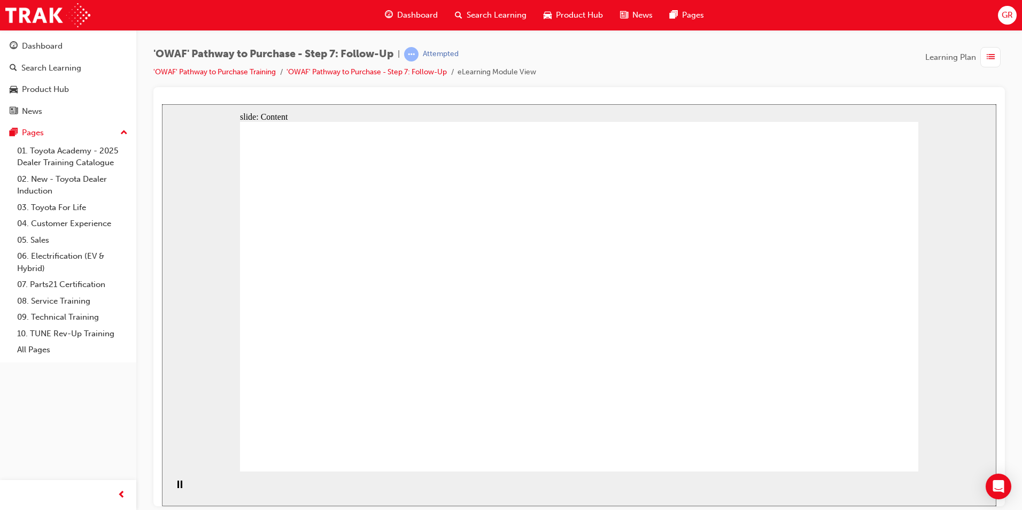
drag, startPoint x: 597, startPoint y: 283, endPoint x: 195, endPoint y: 323, distance: 404.0
drag, startPoint x: 500, startPoint y: 315, endPoint x: 506, endPoint y: 315, distance: 5.9
drag, startPoint x: 603, startPoint y: 310, endPoint x: 798, endPoint y: 454, distance: 243.2
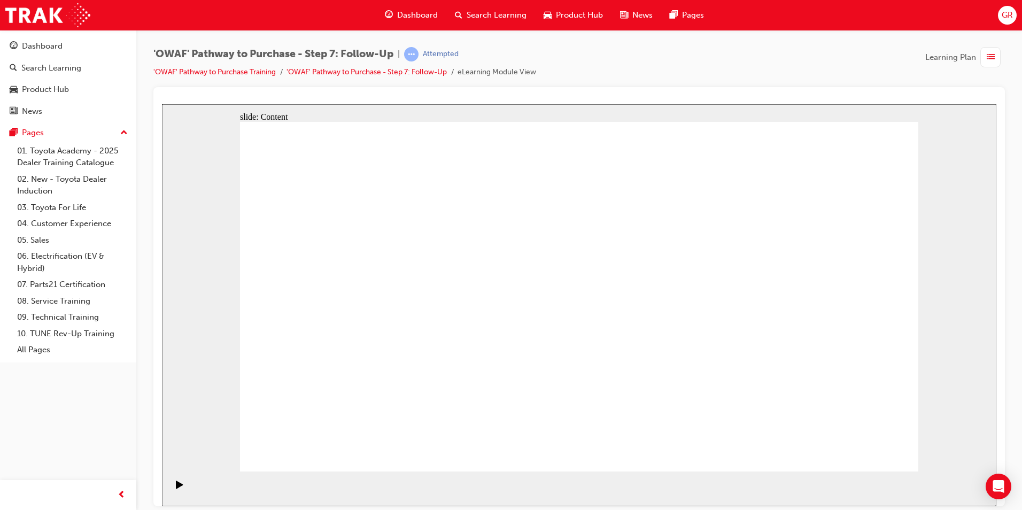
drag, startPoint x: 610, startPoint y: 320, endPoint x: 610, endPoint y: 326, distance: 6.4
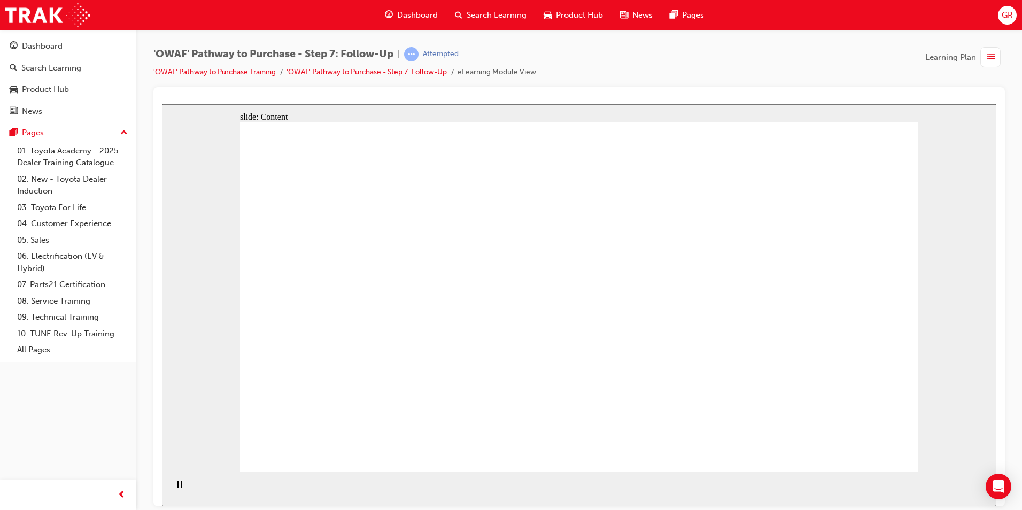
drag, startPoint x: 877, startPoint y: 439, endPoint x: 869, endPoint y: 446, distance: 11.0
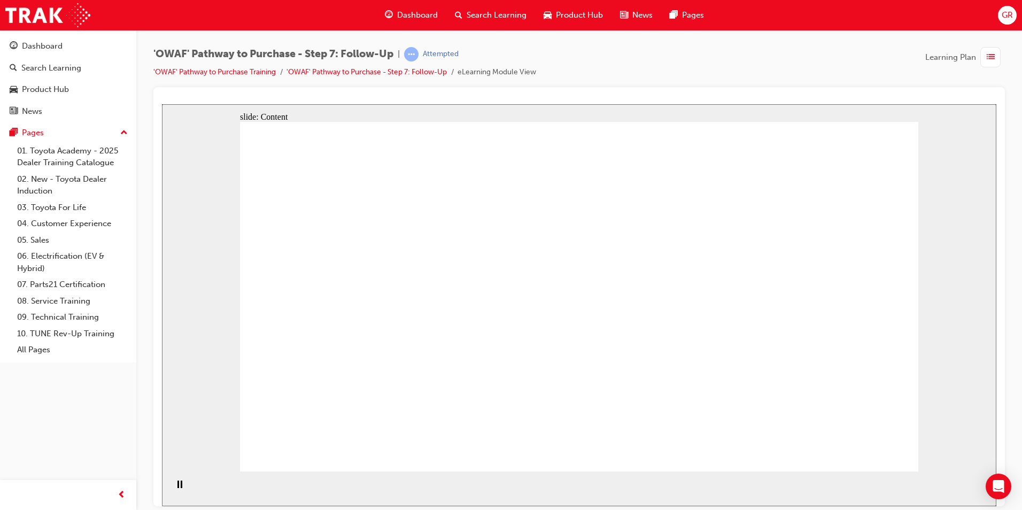
drag, startPoint x: 639, startPoint y: 360, endPoint x: 651, endPoint y: 356, distance: 13.2
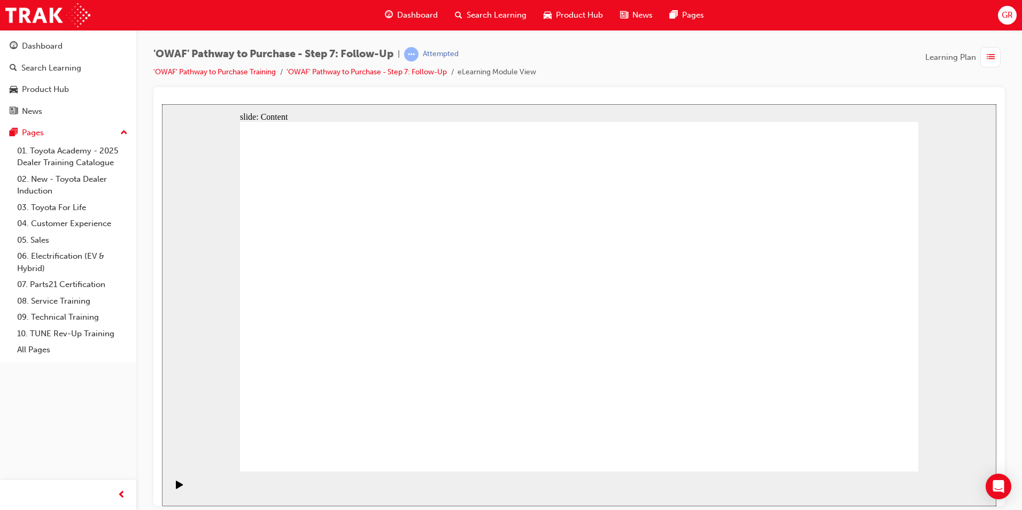
drag, startPoint x: 358, startPoint y: 322, endPoint x: 354, endPoint y: 289, distance: 33.9
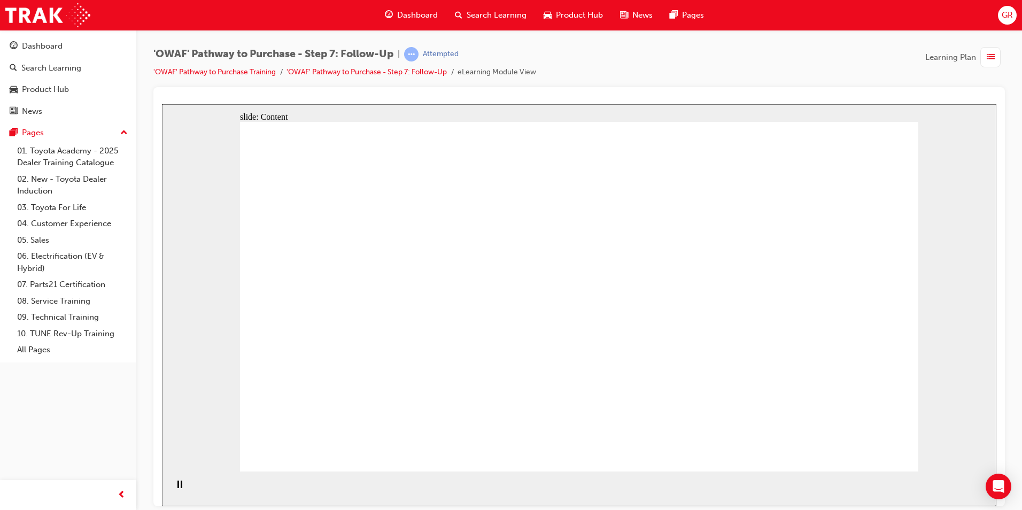
drag, startPoint x: 468, startPoint y: 275, endPoint x: 474, endPoint y: 274, distance: 6.1
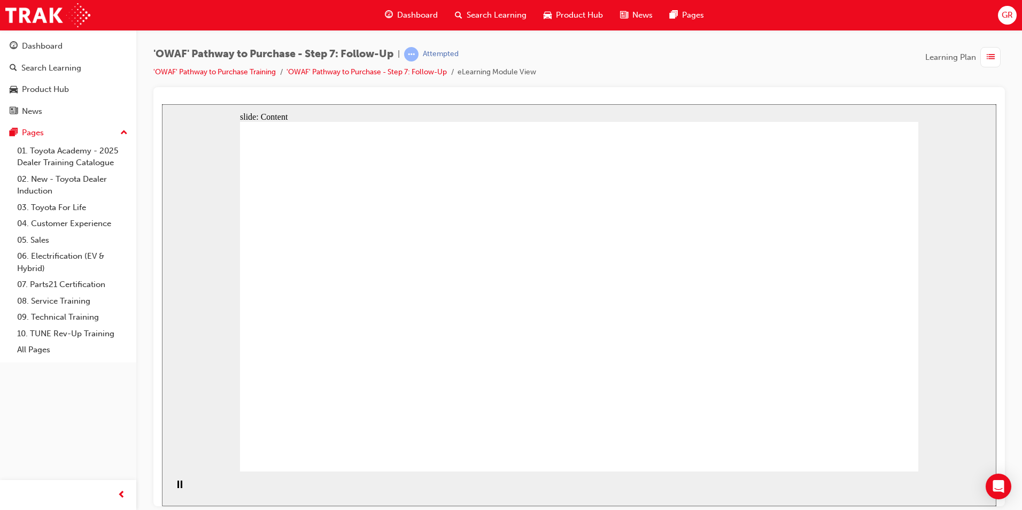
drag, startPoint x: 342, startPoint y: 268, endPoint x: 333, endPoint y: 270, distance: 8.8
drag, startPoint x: 402, startPoint y: 280, endPoint x: 409, endPoint y: 282, distance: 7.1
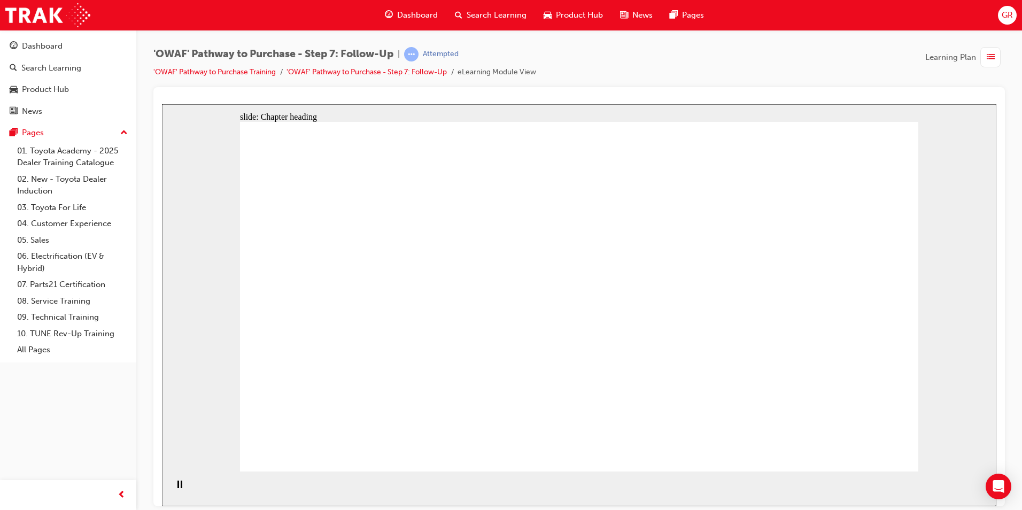
drag, startPoint x: 395, startPoint y: 354, endPoint x: 578, endPoint y: 362, distance: 183.5
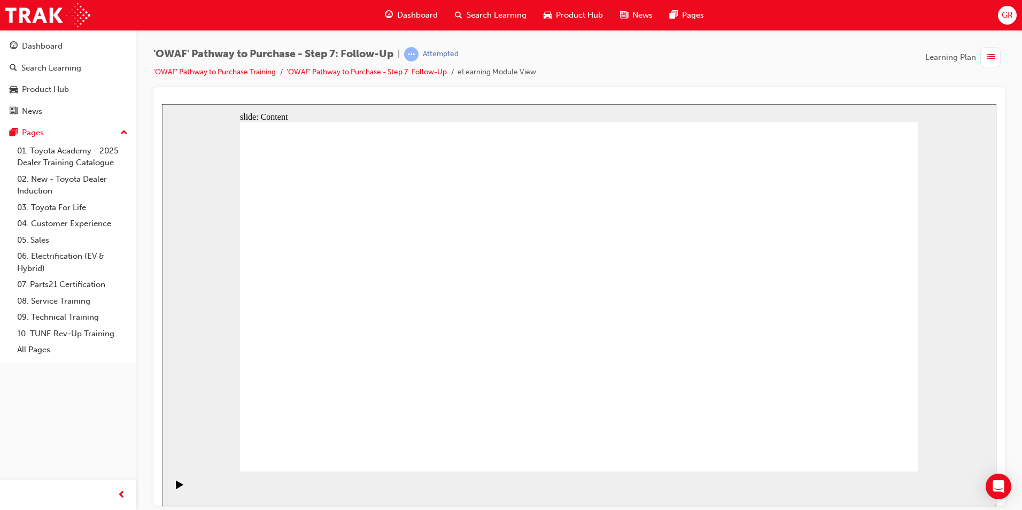
drag, startPoint x: 312, startPoint y: 239, endPoint x: 320, endPoint y: 229, distance: 12.6
drag, startPoint x: 660, startPoint y: 214, endPoint x: 690, endPoint y: 215, distance: 30.0
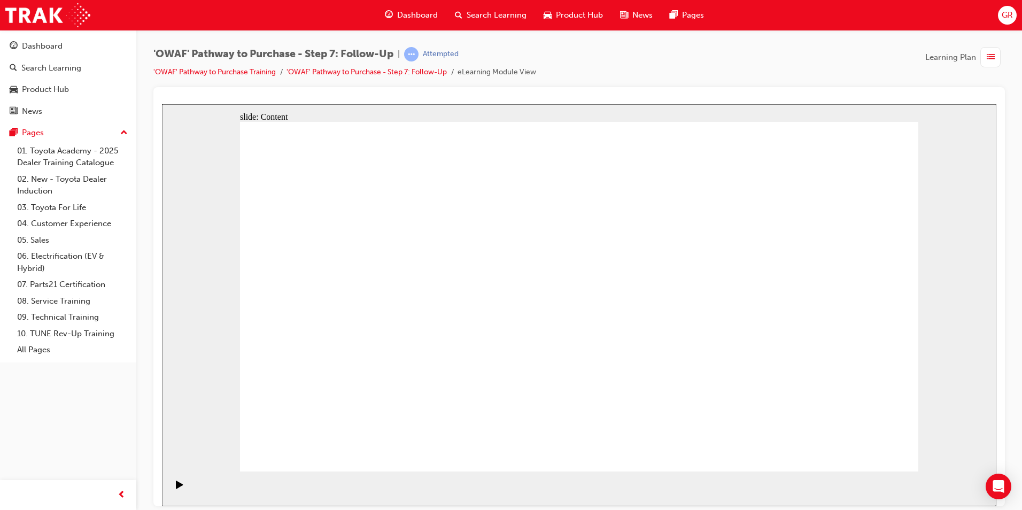
drag, startPoint x: 306, startPoint y: 190, endPoint x: 394, endPoint y: 242, distance: 102.3
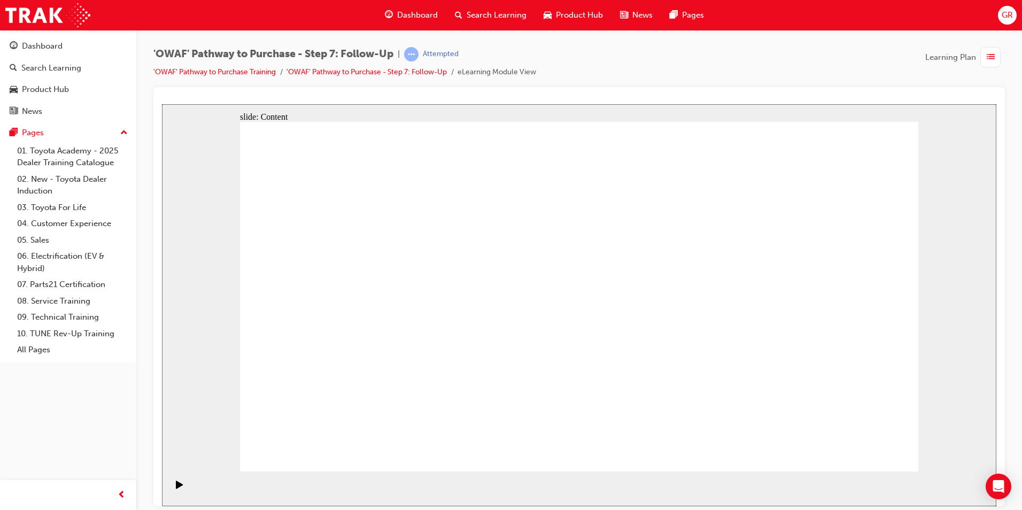
drag, startPoint x: 871, startPoint y: 452, endPoint x: 866, endPoint y: 453, distance: 5.5
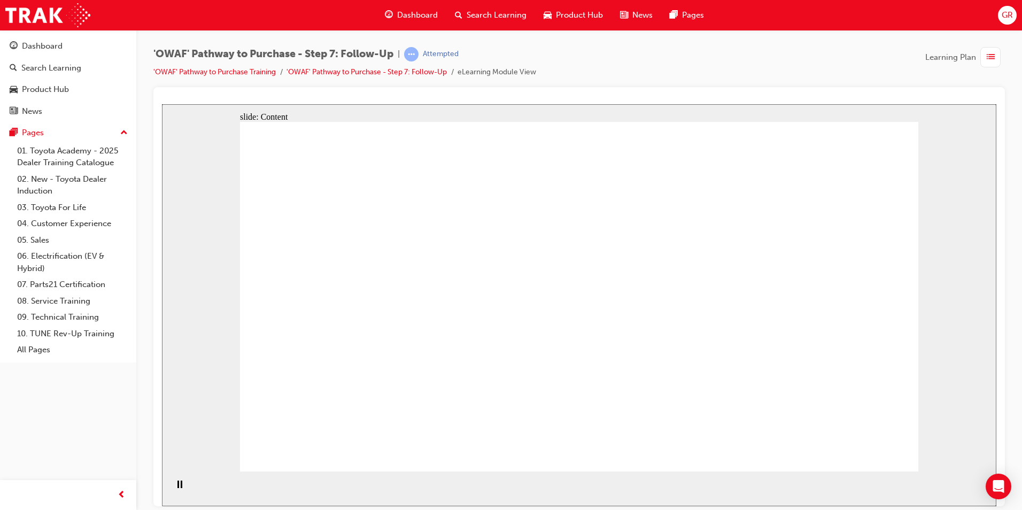
drag, startPoint x: 396, startPoint y: 259, endPoint x: 249, endPoint y: 273, distance: 148.2
drag, startPoint x: 248, startPoint y: 341, endPoint x: 256, endPoint y: 339, distance: 8.7
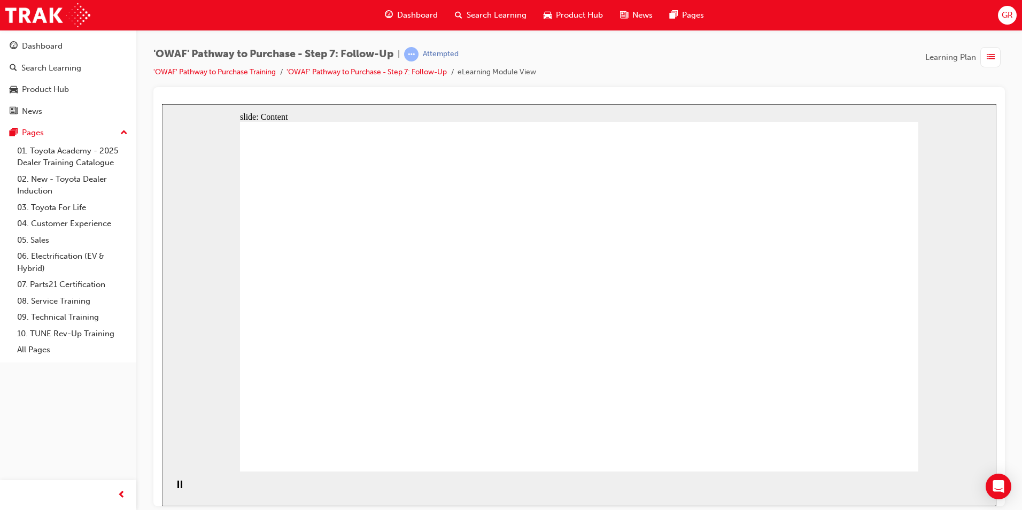
drag, startPoint x: 406, startPoint y: 351, endPoint x: 626, endPoint y: 361, distance: 220.5
drag, startPoint x: 701, startPoint y: 368, endPoint x: 742, endPoint y: 365, distance: 40.2
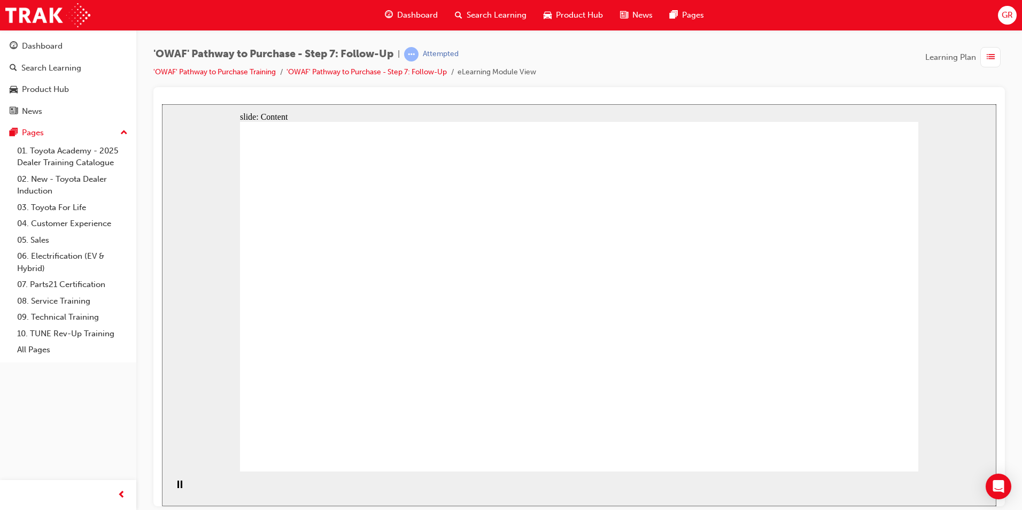
drag, startPoint x: 310, startPoint y: 139, endPoint x: 590, endPoint y: 137, distance: 280.1
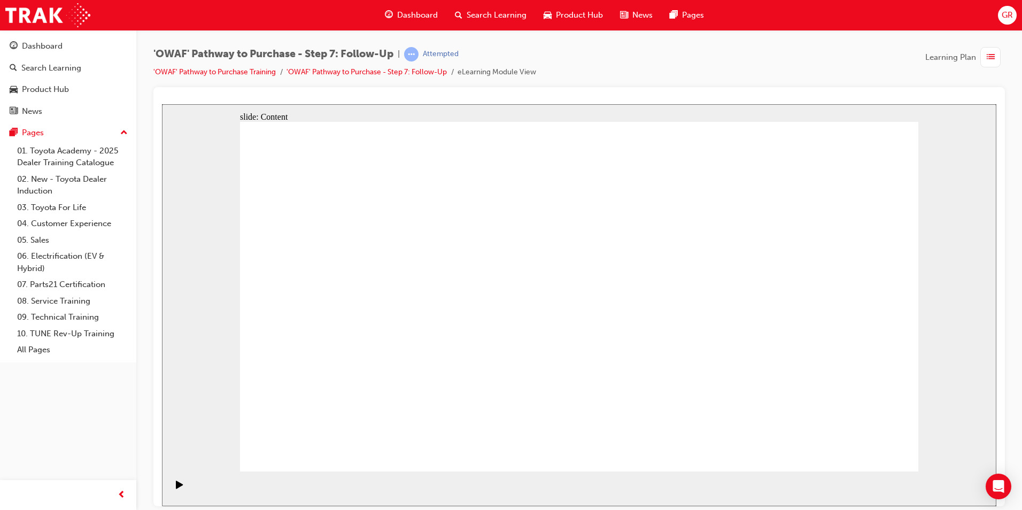
drag, startPoint x: 645, startPoint y: 195, endPoint x: 638, endPoint y: 210, distance: 16.5
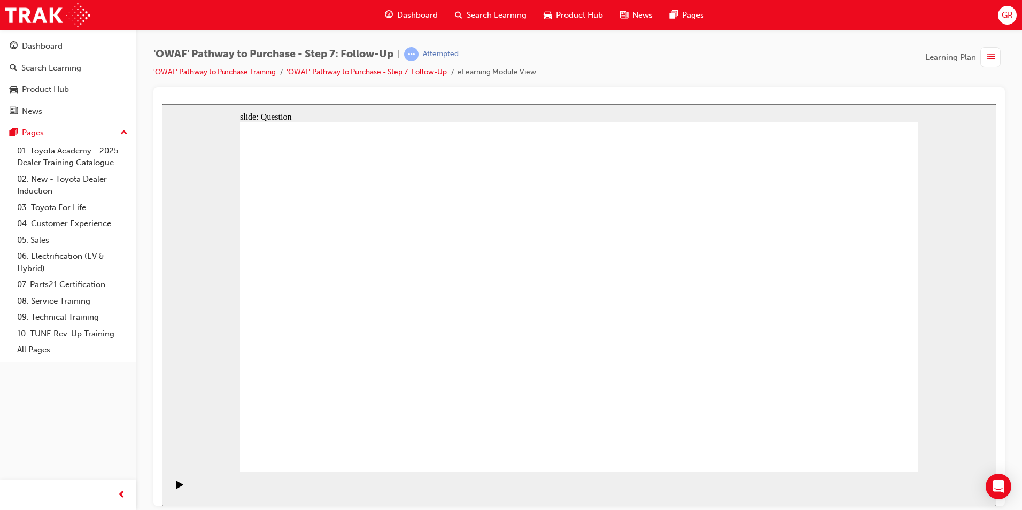
radio input "true"
drag, startPoint x: 689, startPoint y: 380, endPoint x: 567, endPoint y: 244, distance: 181.7
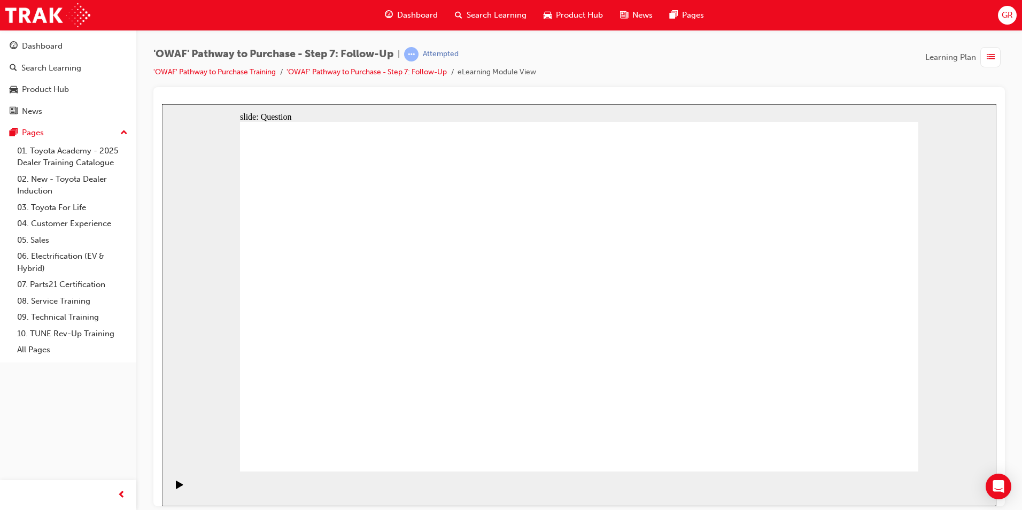
drag, startPoint x: 569, startPoint y: 423, endPoint x: 413, endPoint y: 296, distance: 201.4
drag, startPoint x: 553, startPoint y: 257, endPoint x: 438, endPoint y: 320, distance: 131.4
drag, startPoint x: 476, startPoint y: 393, endPoint x: 574, endPoint y: 263, distance: 162.6
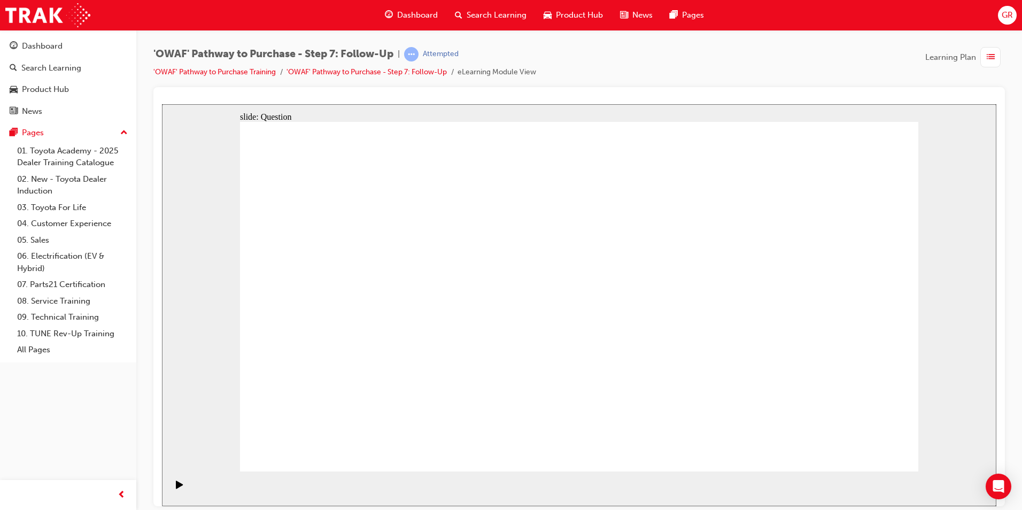
radio input "true"
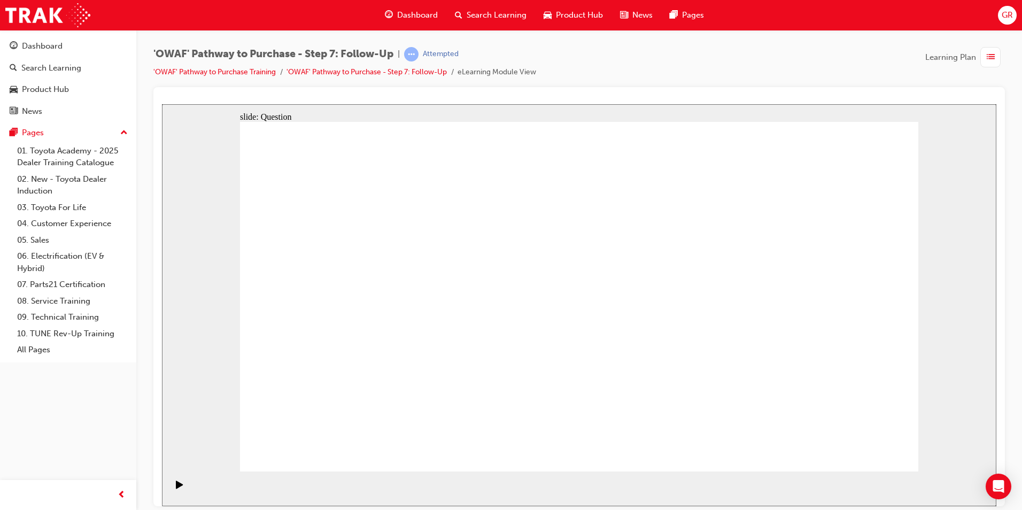
radio input "false"
radio input "true"
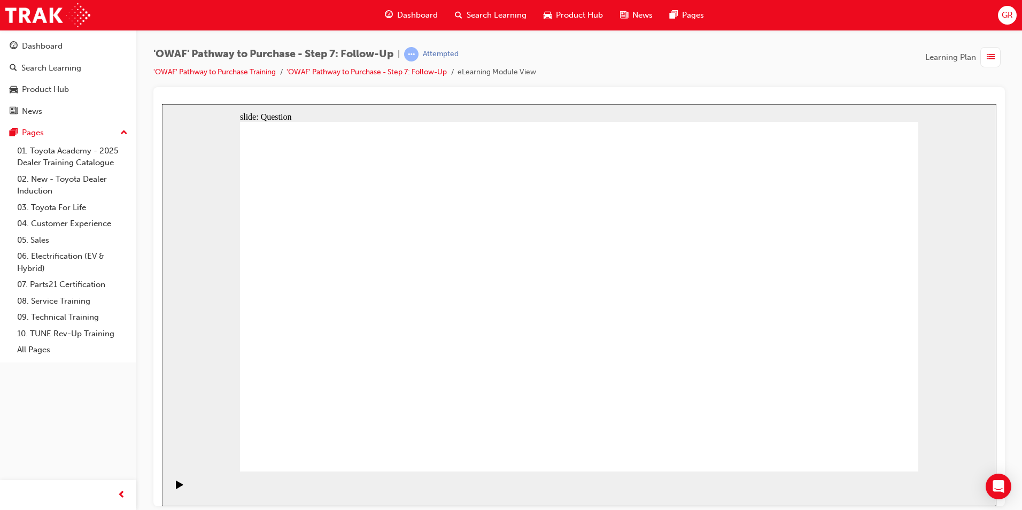
radio input "false"
radio input "true"
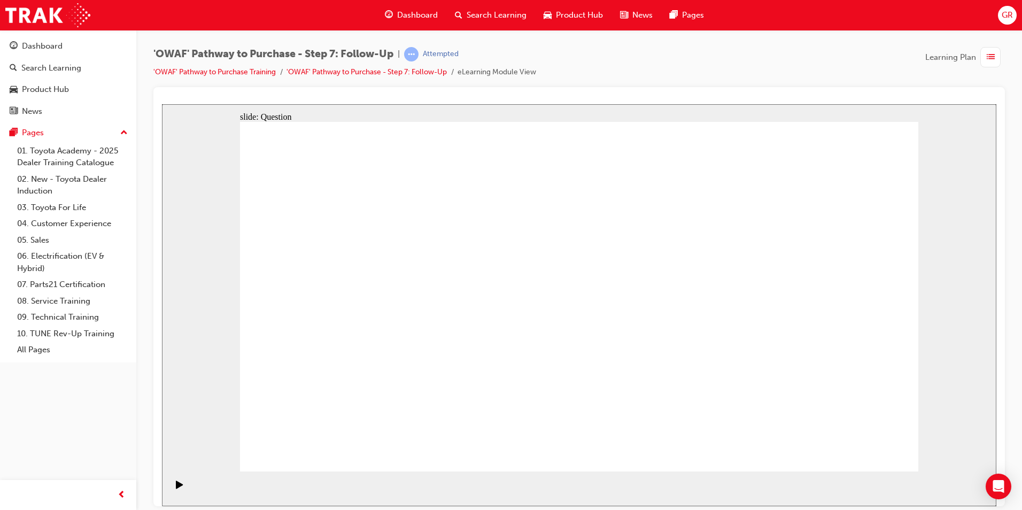
radio input "false"
radio input "true"
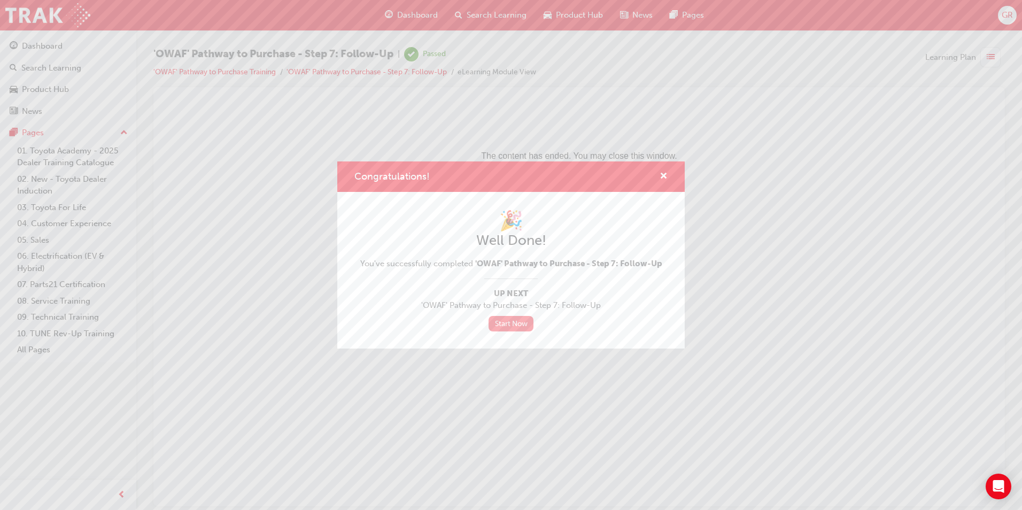
click at [523, 323] on link "Start Now" at bounding box center [511, 324] width 45 height 16
click at [666, 175] on span "cross-icon" at bounding box center [664, 177] width 8 height 10
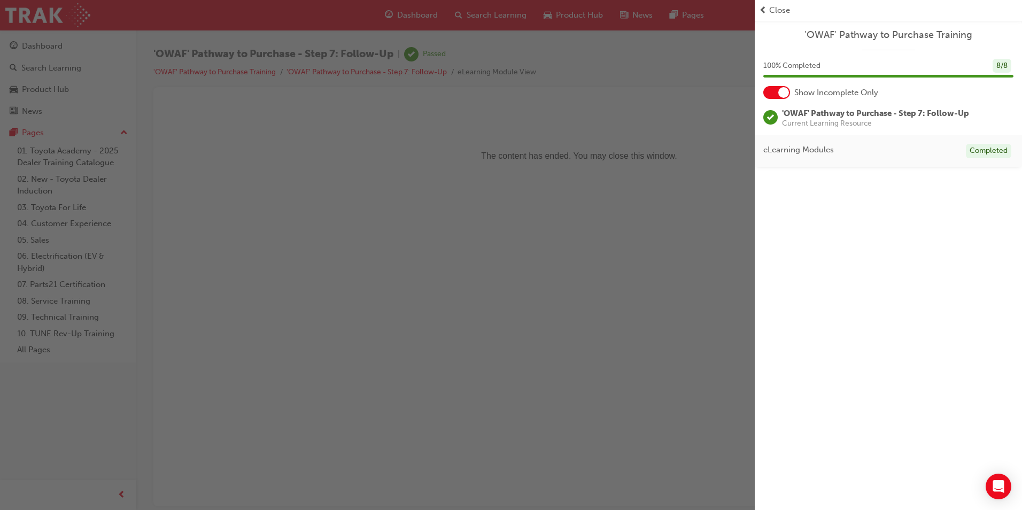
click at [776, 10] on span "Close" at bounding box center [779, 10] width 21 height 12
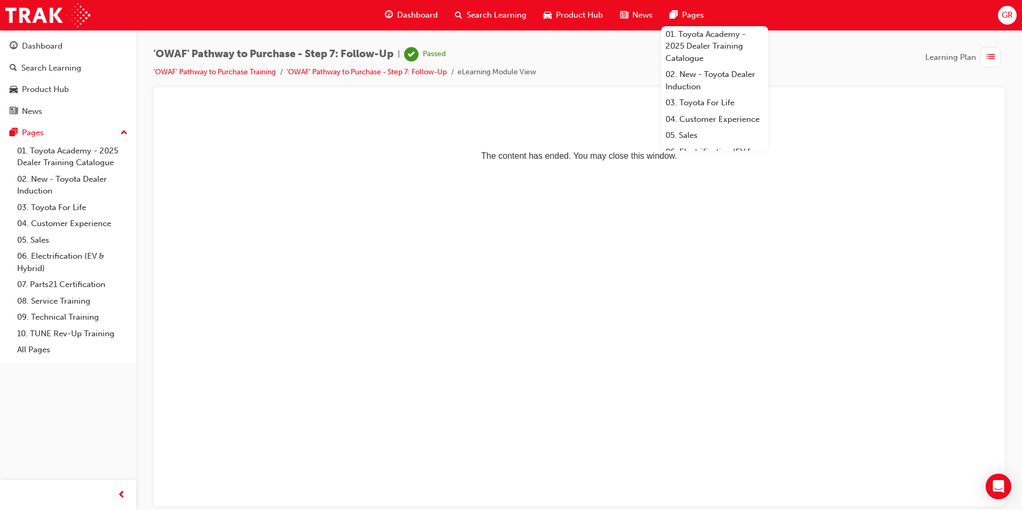
click at [405, 17] on span "Dashboard" at bounding box center [417, 15] width 41 height 12
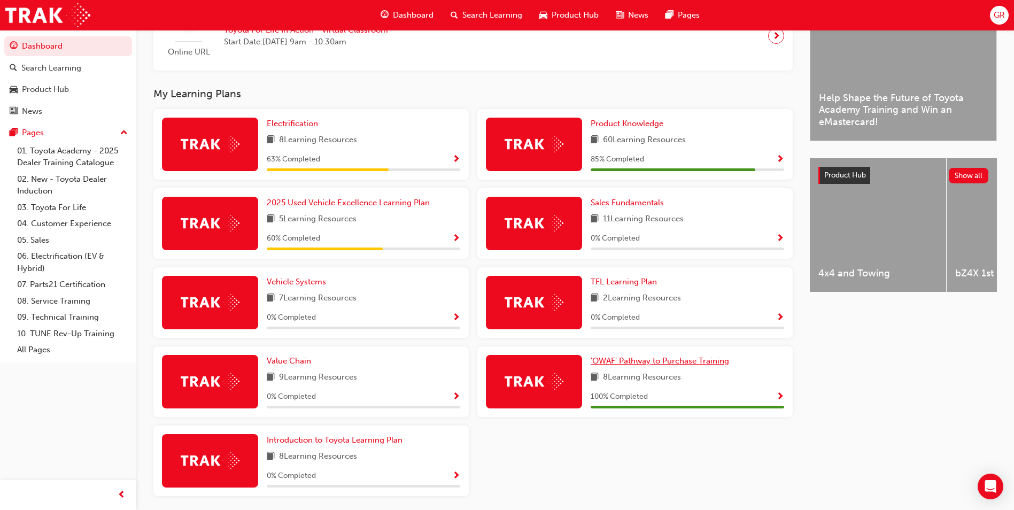
scroll to position [335, 0]
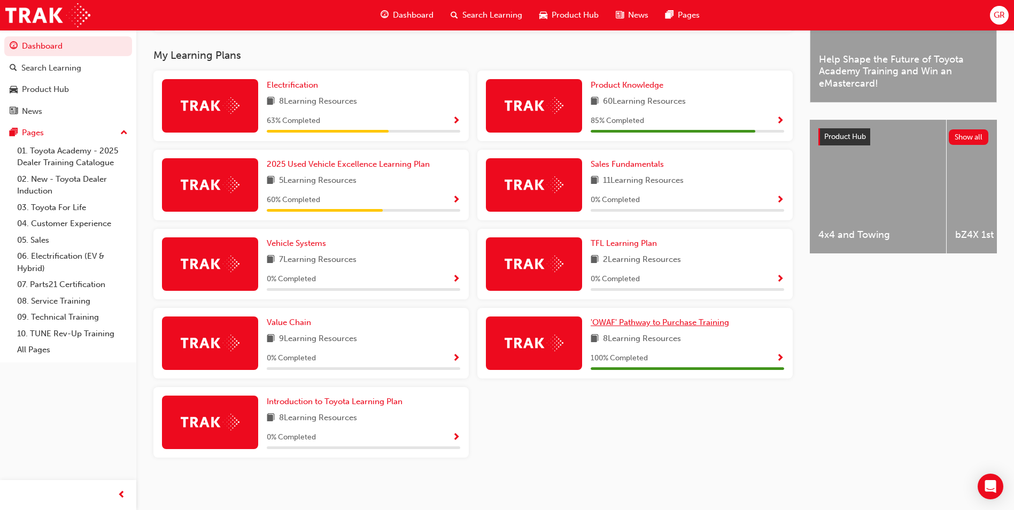
click at [632, 322] on span "'OWAF' Pathway to Purchase Training" at bounding box center [660, 323] width 138 height 10
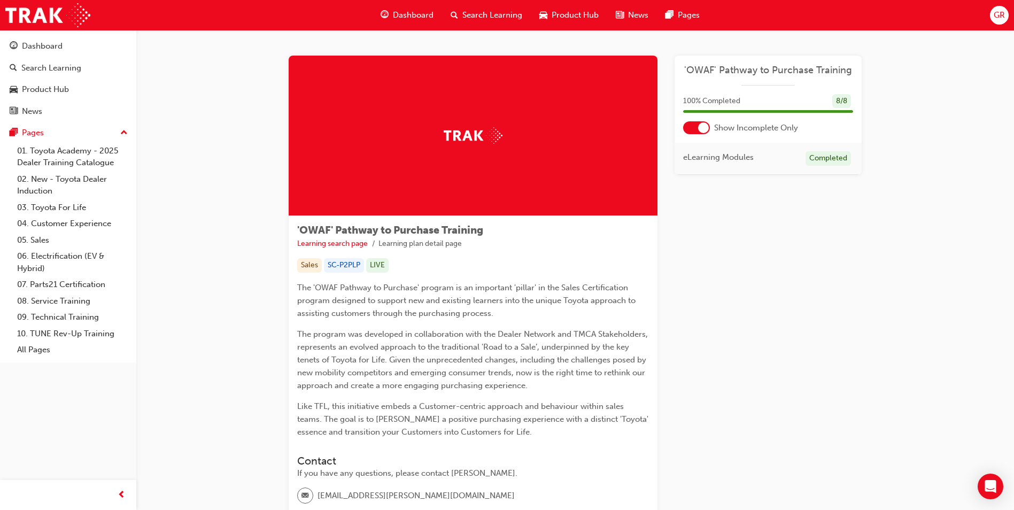
click at [400, 20] on span "Dashboard" at bounding box center [413, 15] width 41 height 12
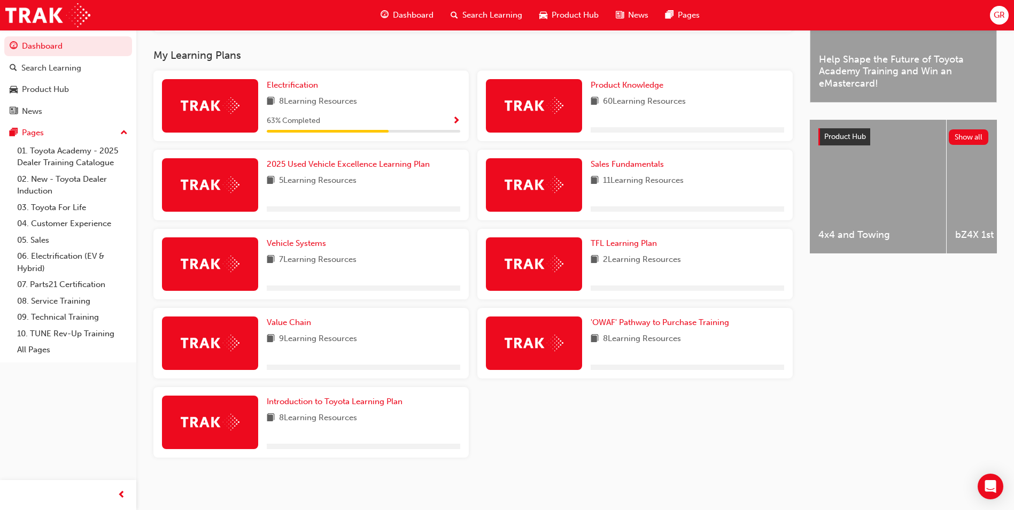
scroll to position [335, 0]
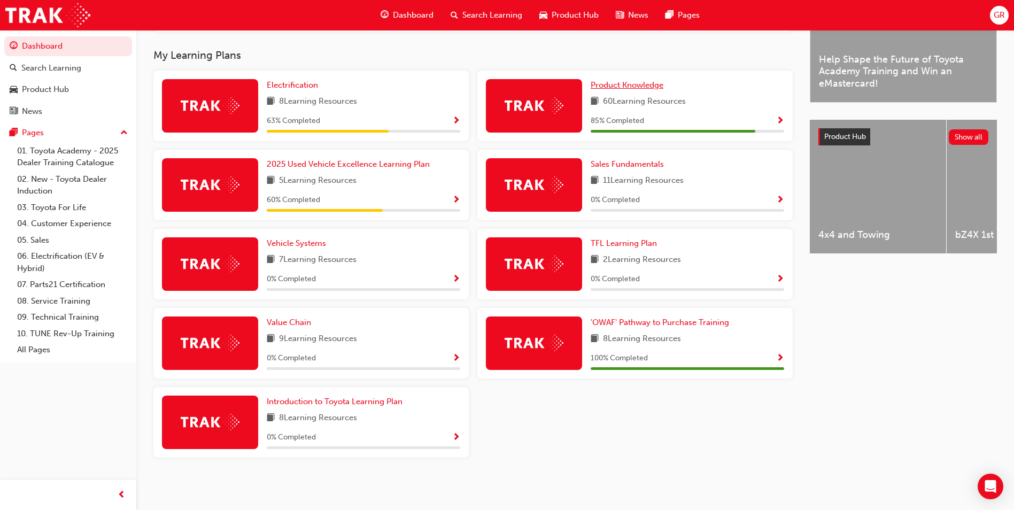
click at [613, 90] on link "Product Knowledge" at bounding box center [629, 85] width 77 height 12
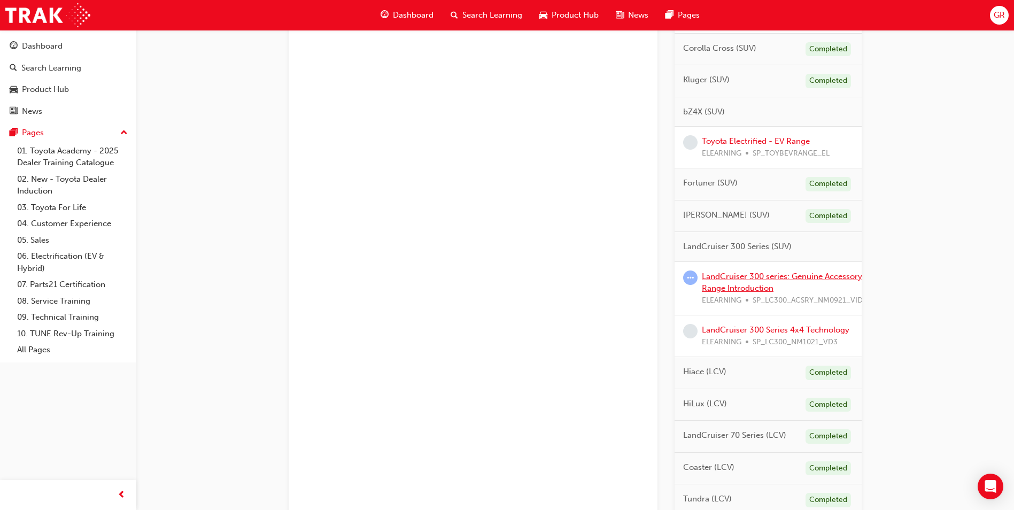
scroll to position [475, 0]
